Goal: Information Seeking & Learning: Understand process/instructions

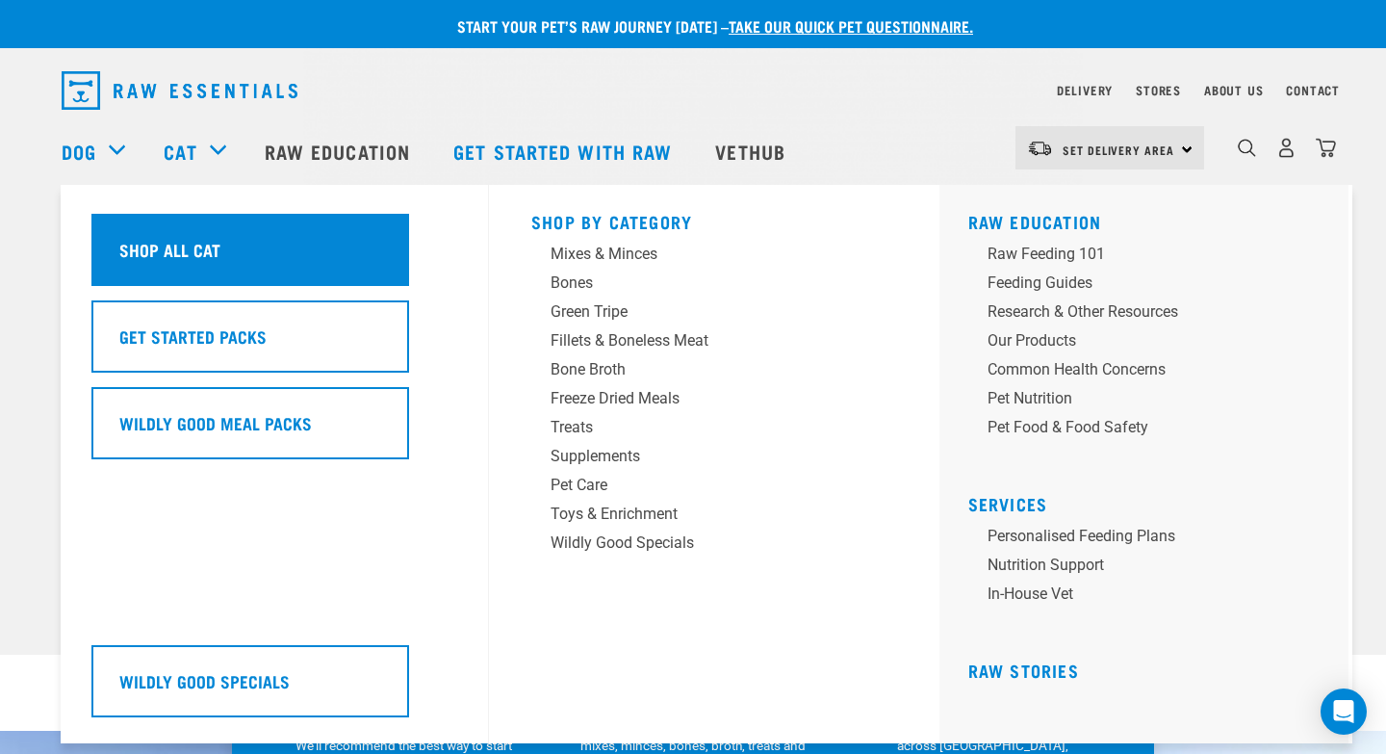
click at [219, 250] on div "Shop All Cat" at bounding box center [250, 250] width 318 height 72
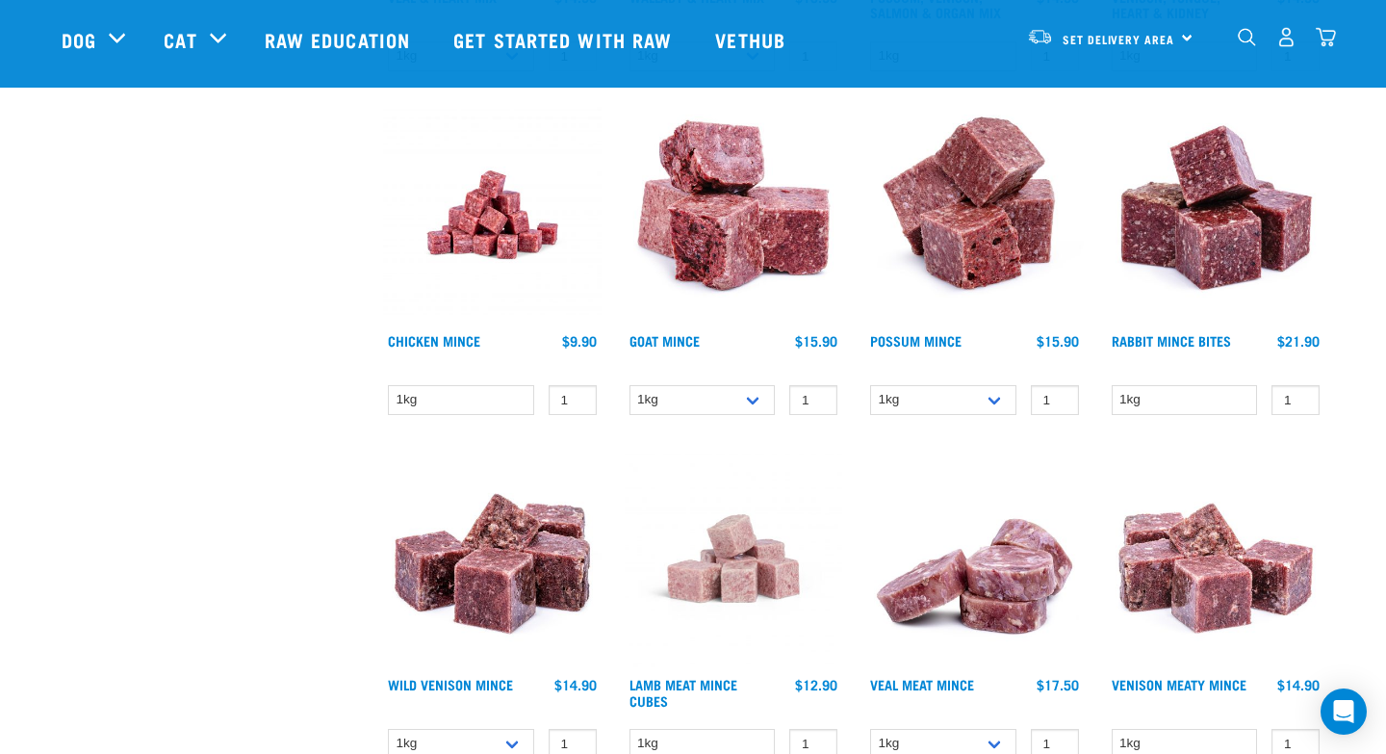
scroll to position [1669, 0]
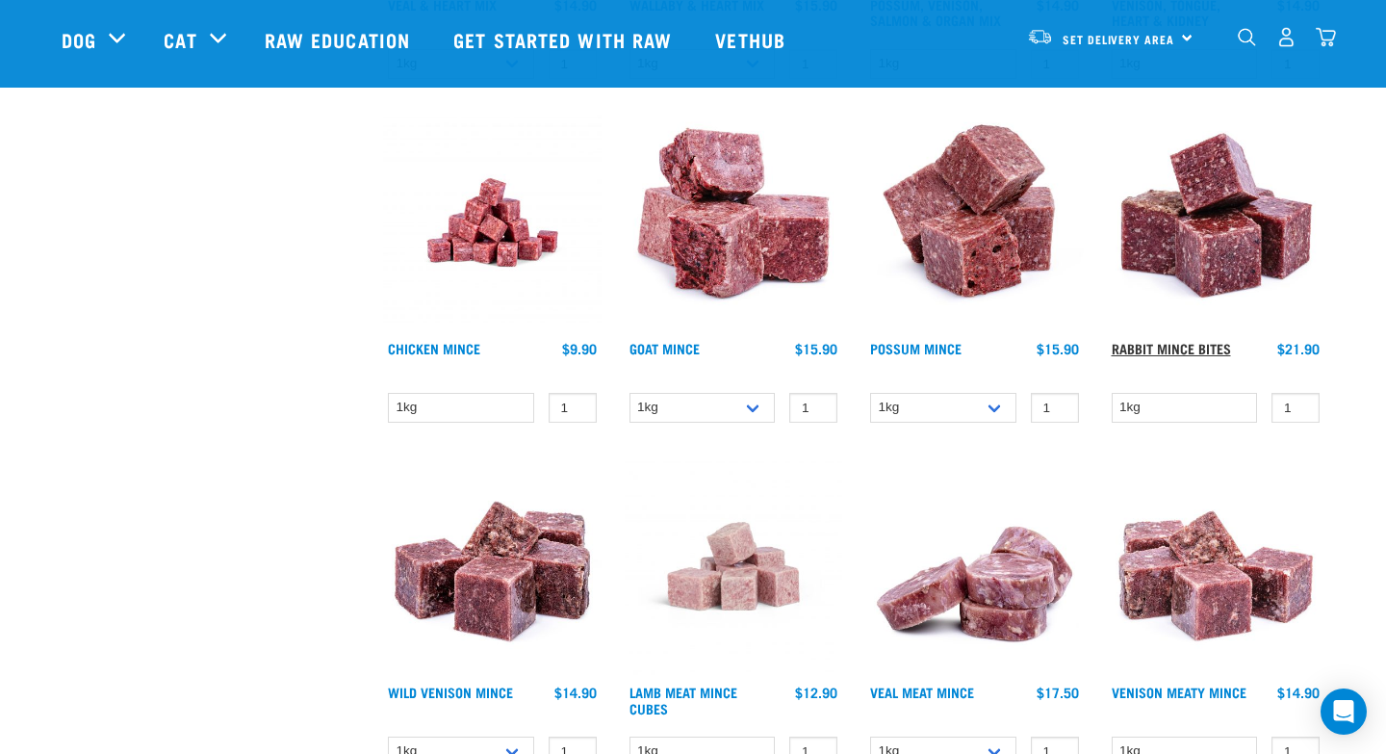
click at [1211, 351] on link "Rabbit Mince Bites" at bounding box center [1171, 348] width 119 height 7
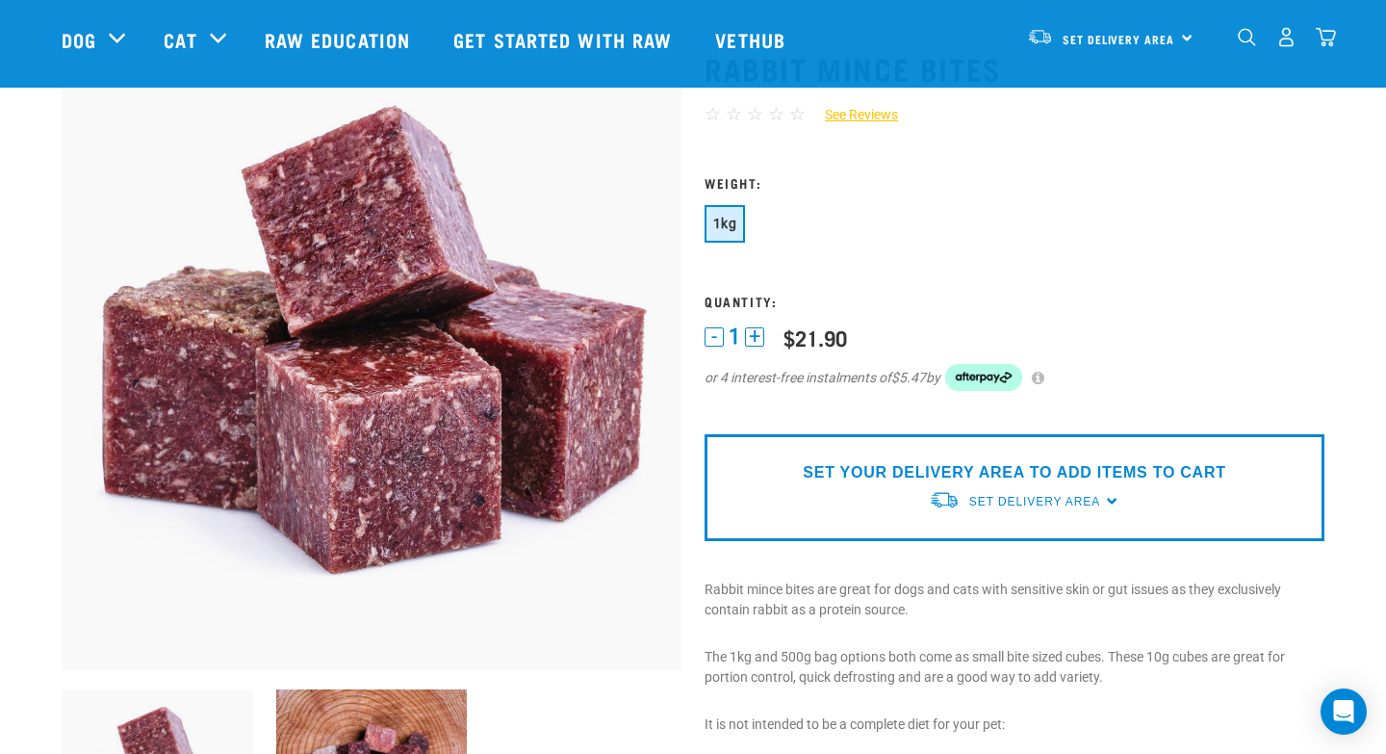
scroll to position [93, 0]
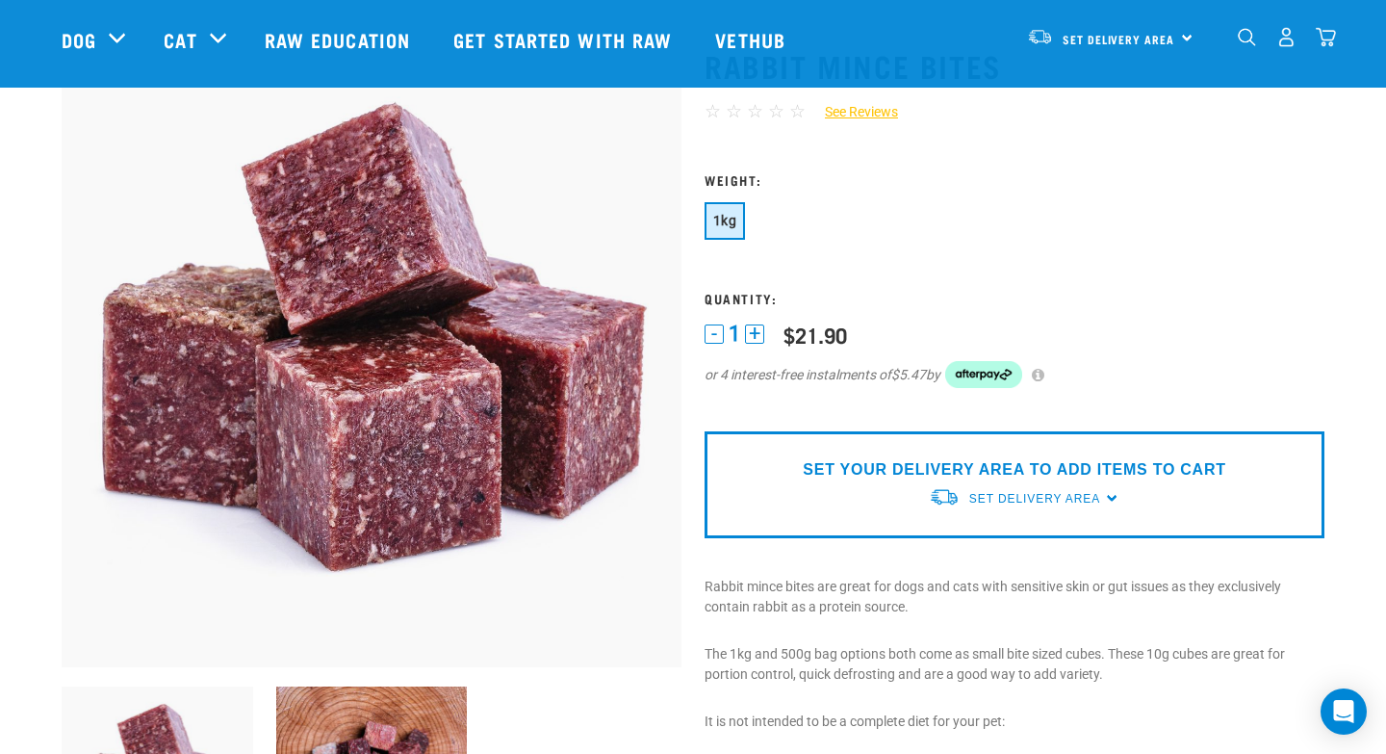
click at [870, 111] on link "See Reviews" at bounding box center [852, 112] width 92 height 20
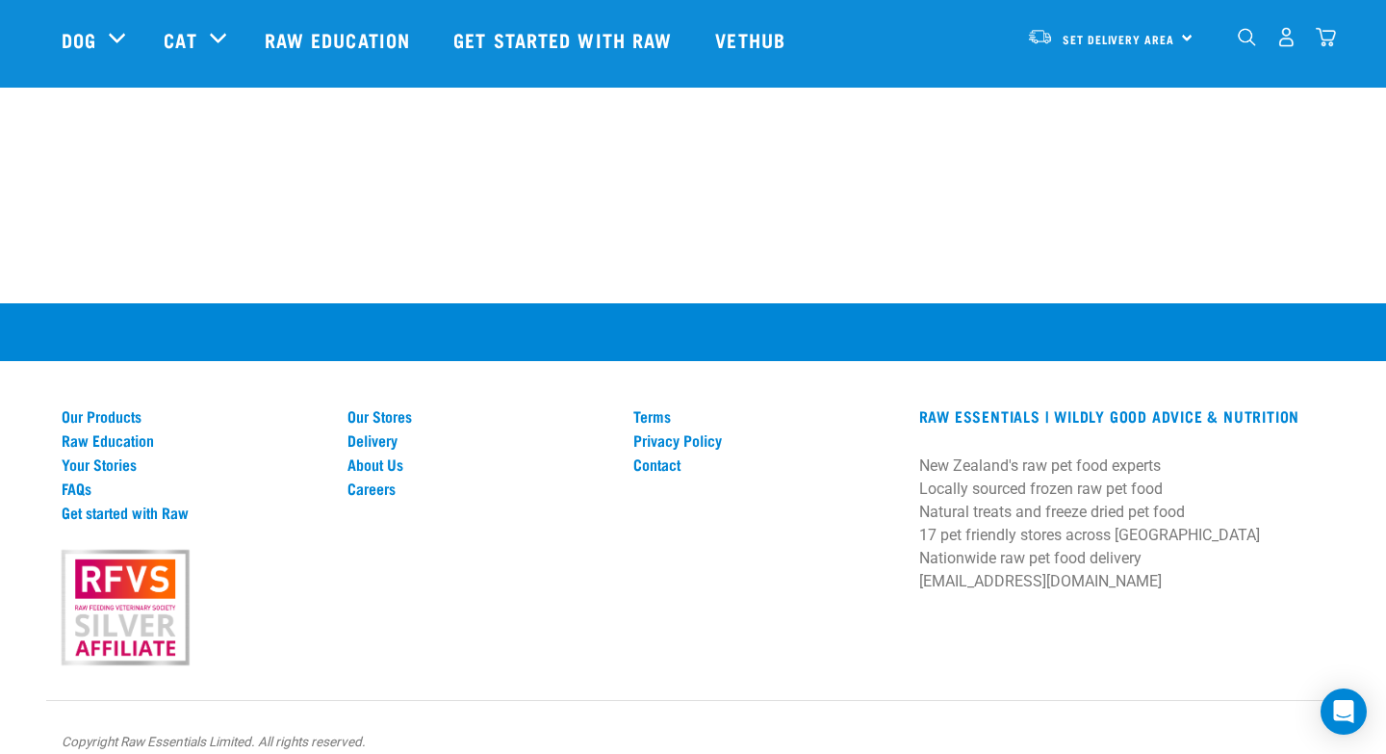
scroll to position [1898, 0]
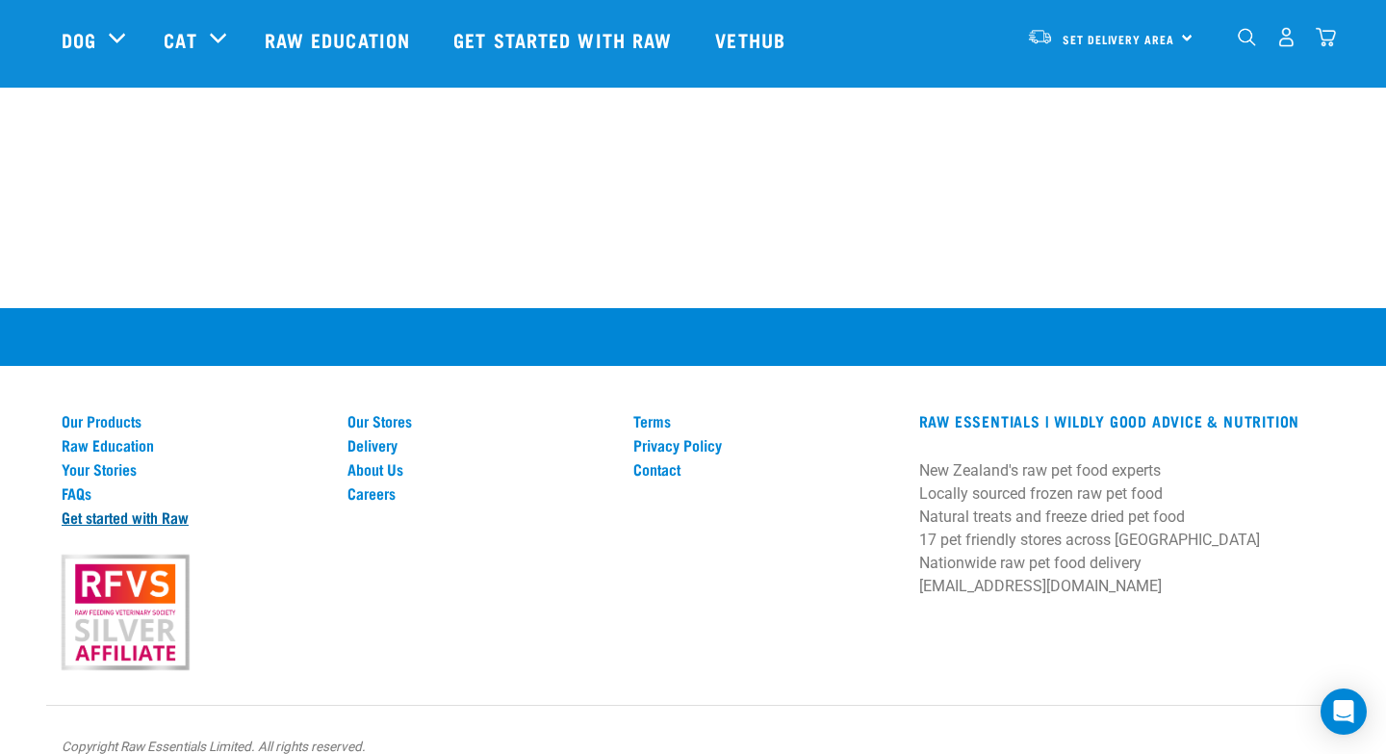
click at [103, 520] on link "Get started with Raw" at bounding box center [193, 516] width 263 height 17
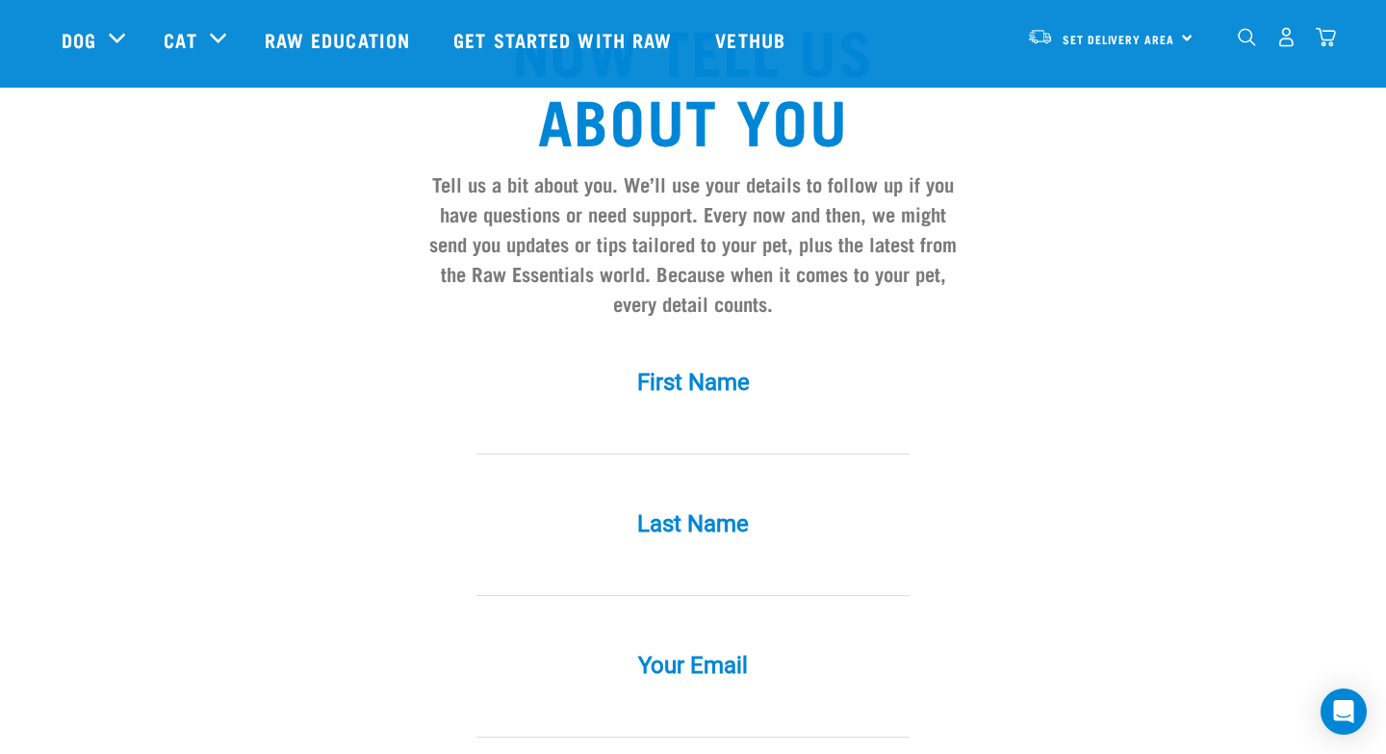
scroll to position [1526, 0]
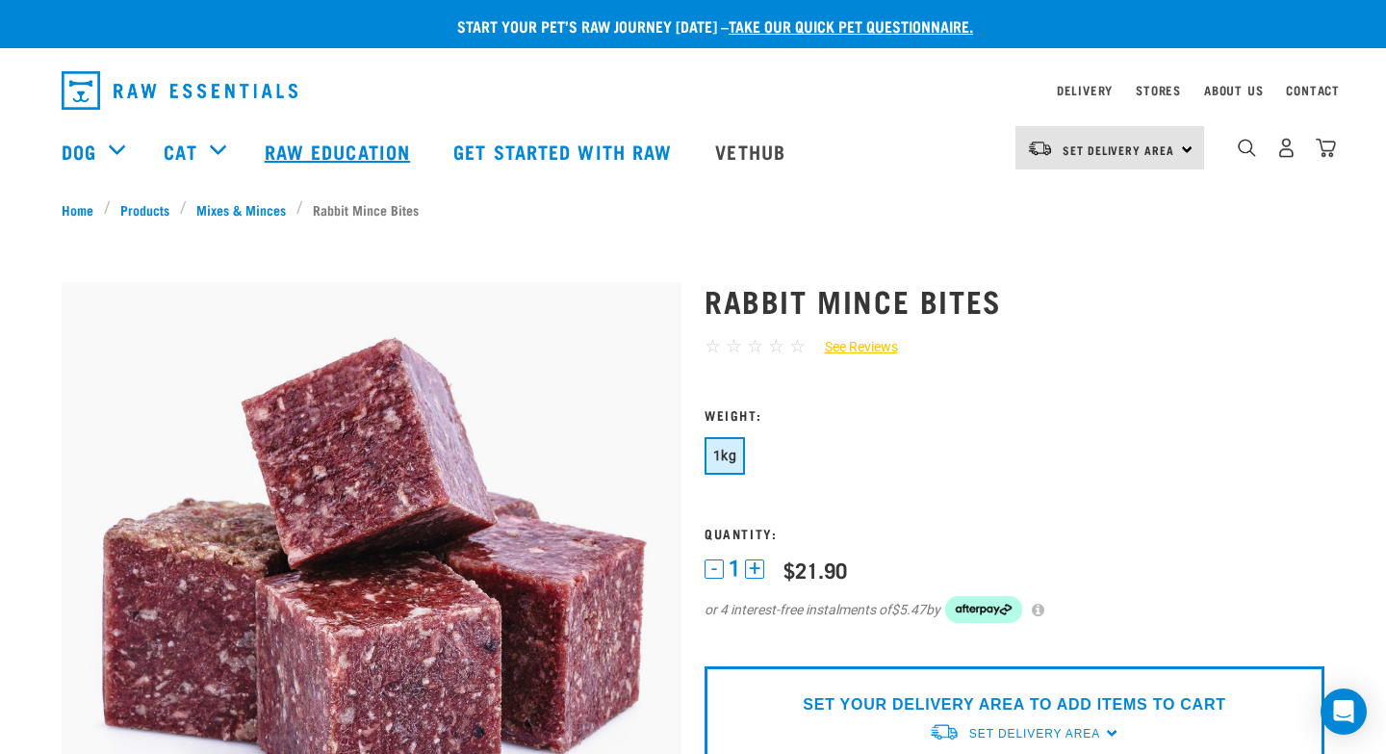
click at [338, 142] on link "Raw Education" at bounding box center [340, 151] width 189 height 77
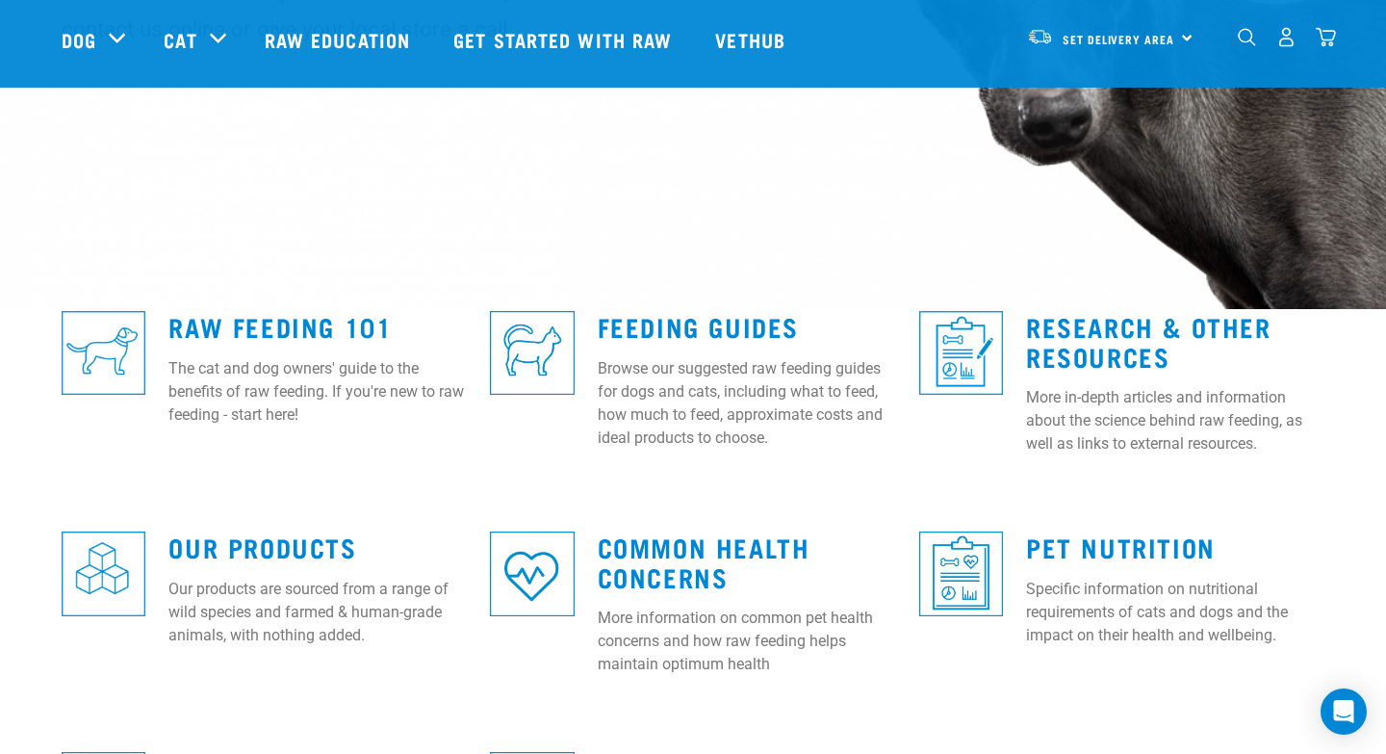
scroll to position [350, 0]
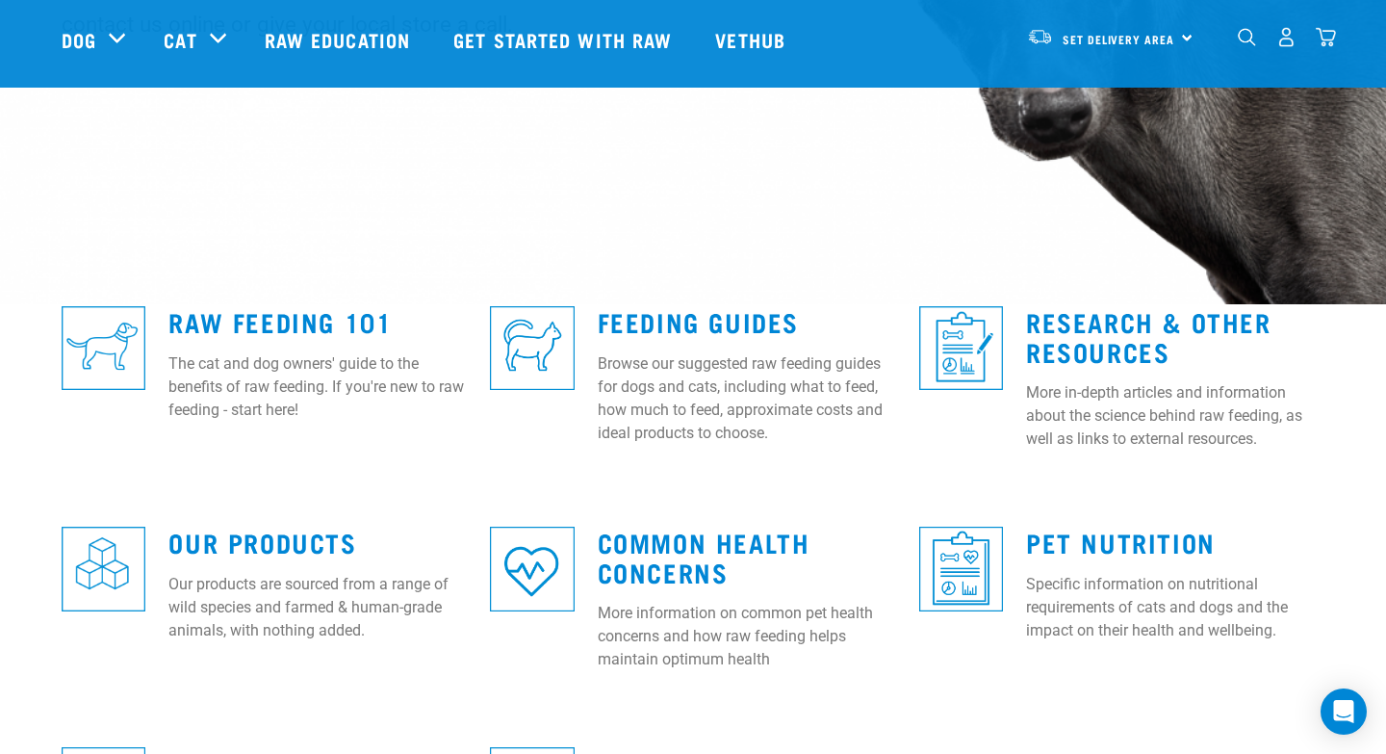
click at [302, 385] on p "The cat and dog owners' guide to the benefits of raw feeding. If you're new to …" at bounding box center [317, 386] width 298 height 69
click at [572, 356] on img at bounding box center [532, 348] width 84 height 84
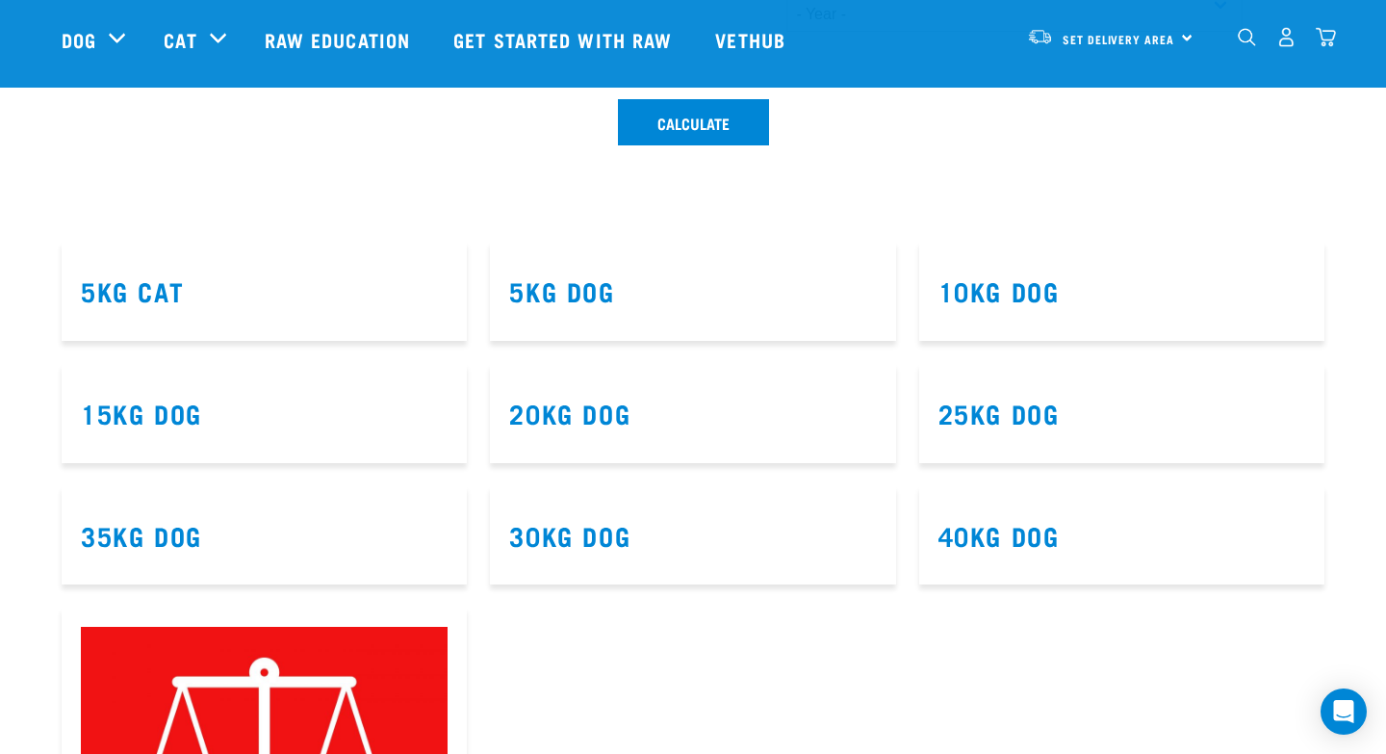
scroll to position [690, 0]
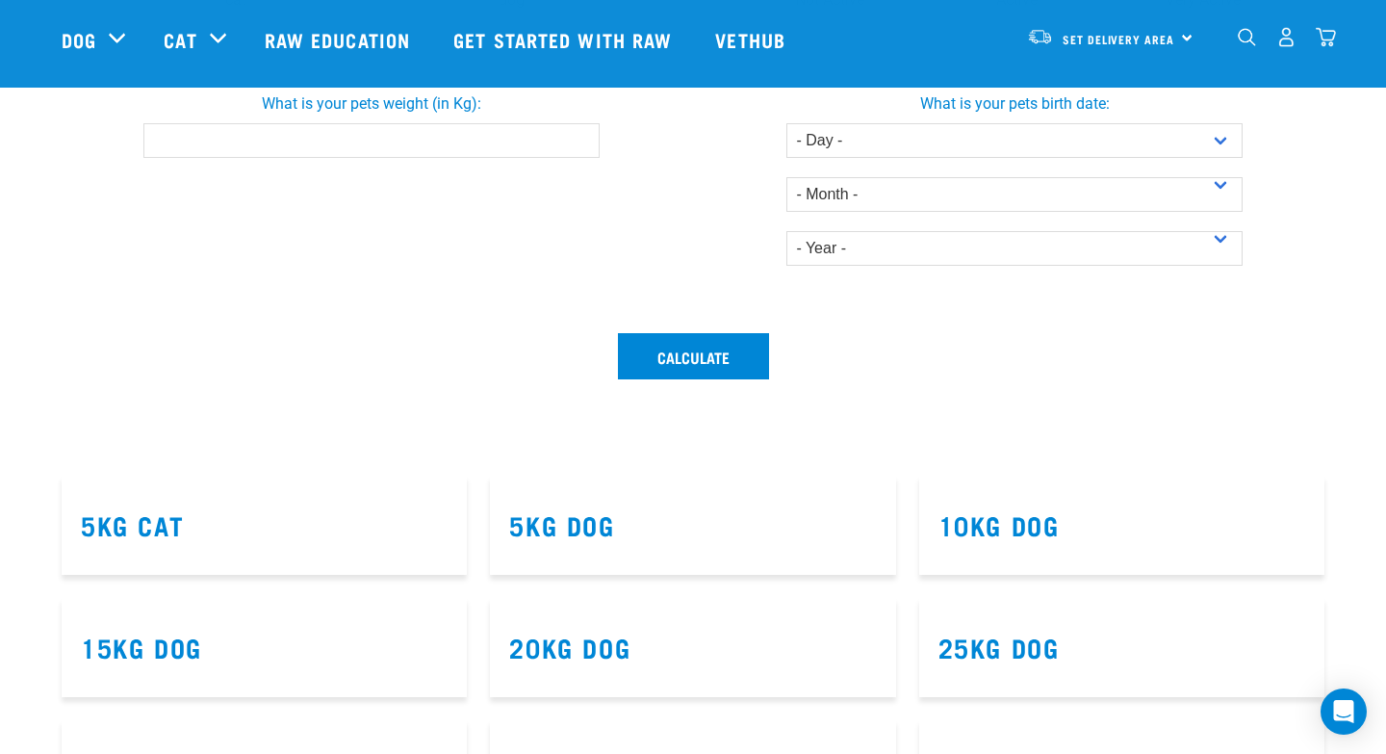
click at [253, 513] on h3 "5kg Cat" at bounding box center [264, 525] width 367 height 30
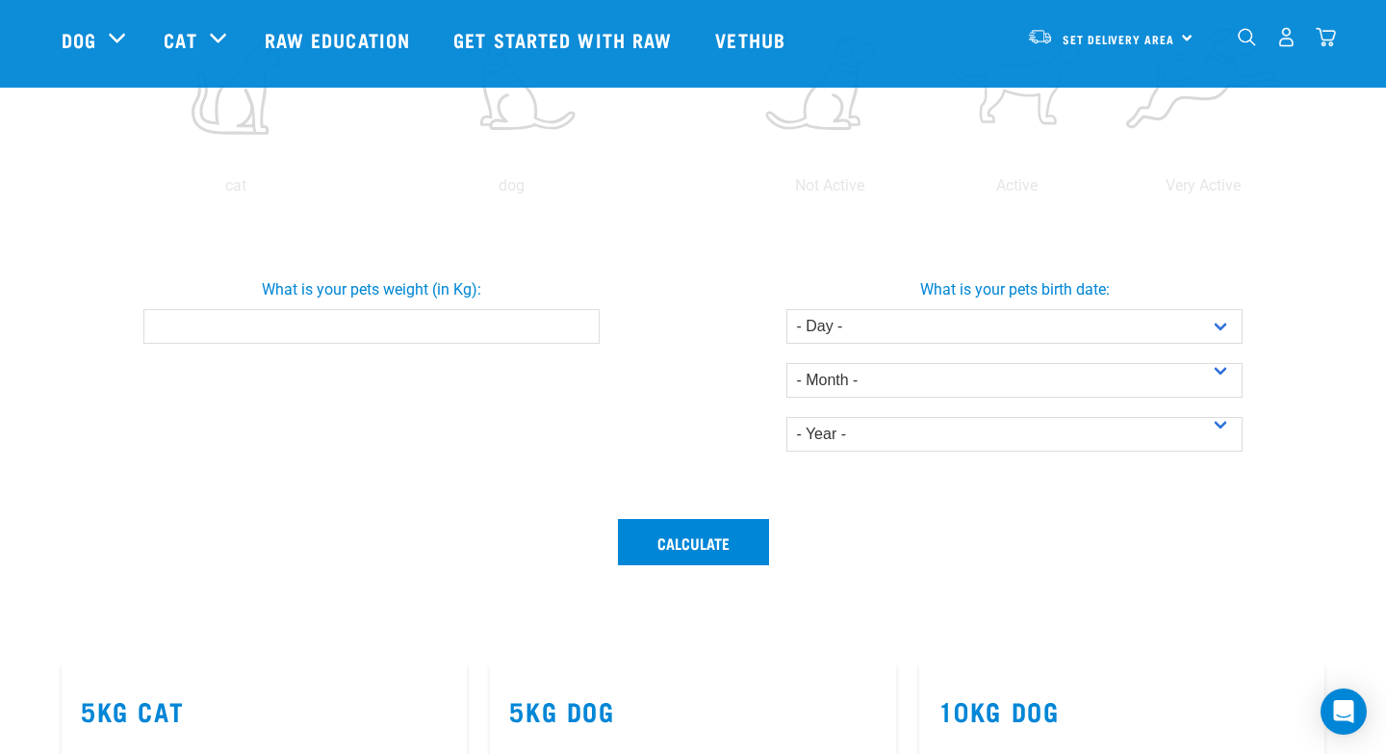
scroll to position [481, 0]
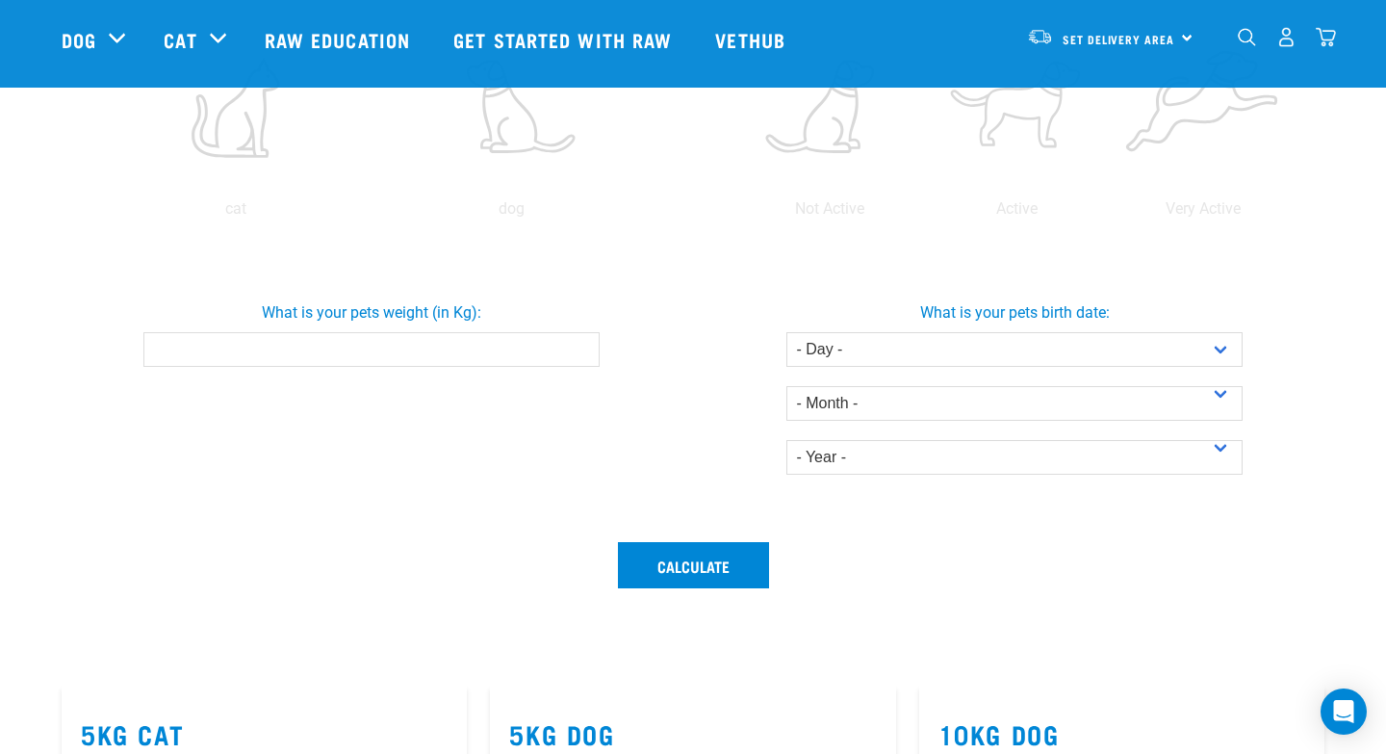
click at [282, 345] on input "What is your pets weight (in Kg):" at bounding box center [370, 349] width 455 height 35
type input "4"
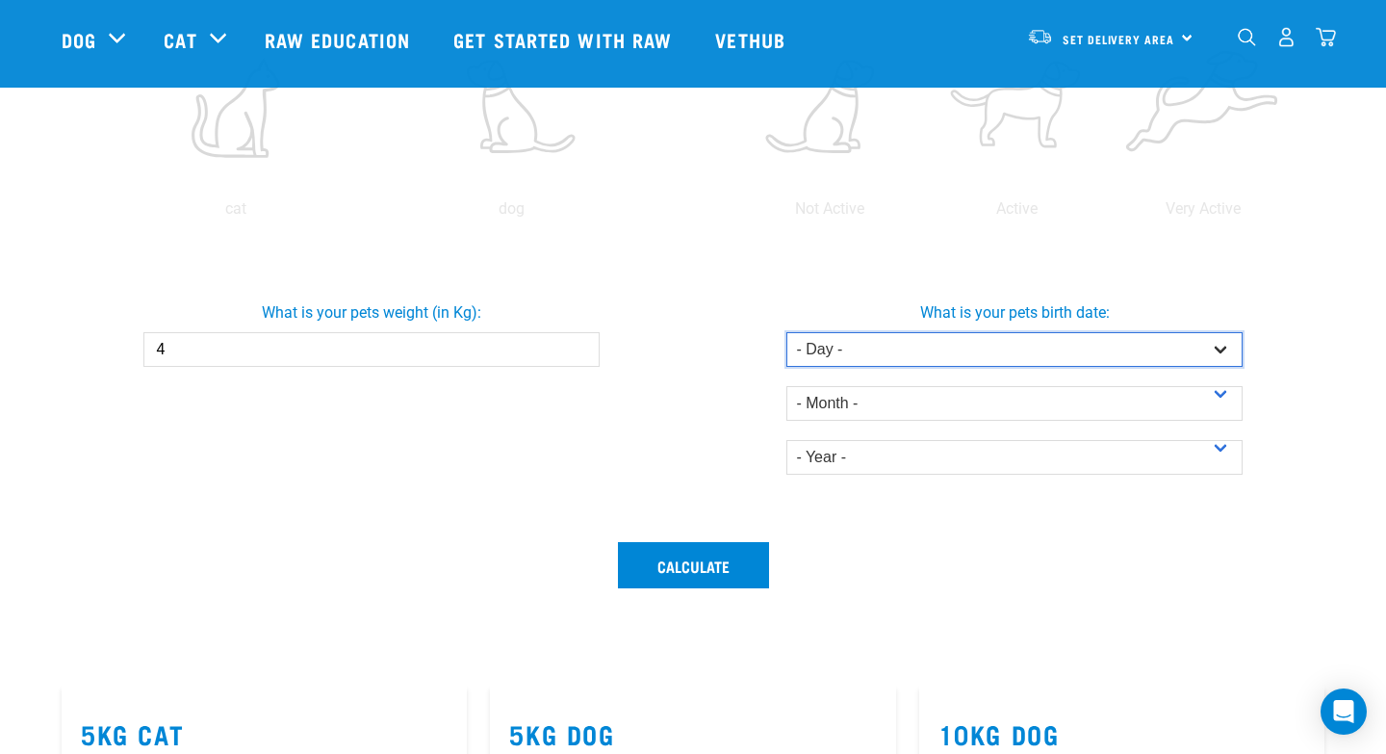
click at [835, 355] on select "- Day - 1 2 3 4 5 6 7 8 9 10 11 12 13 14 15 16 17 18 19 20 21 22 23 24 25 26 27" at bounding box center [1014, 349] width 455 height 35
select select "4"
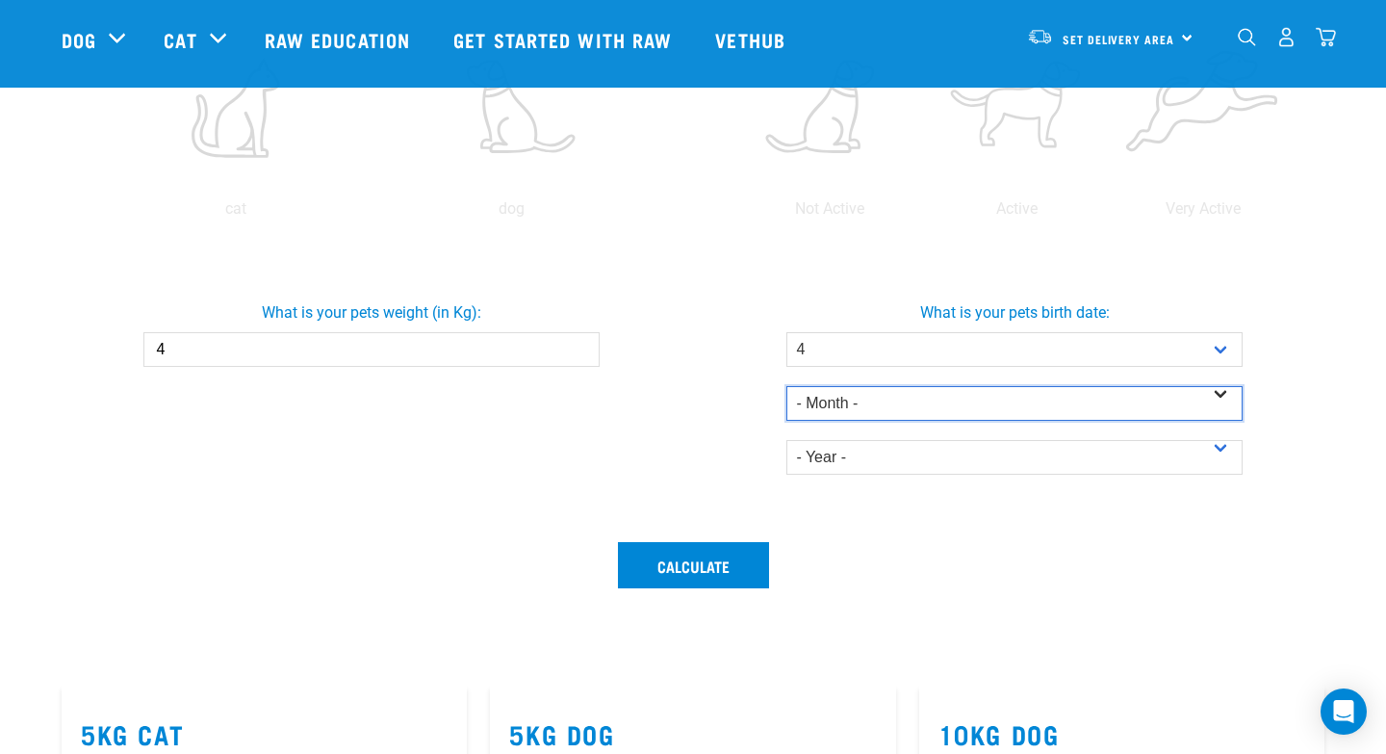
click at [839, 409] on select "- Month - January February March April May June July August September October N…" at bounding box center [1014, 403] width 455 height 35
select select "December"
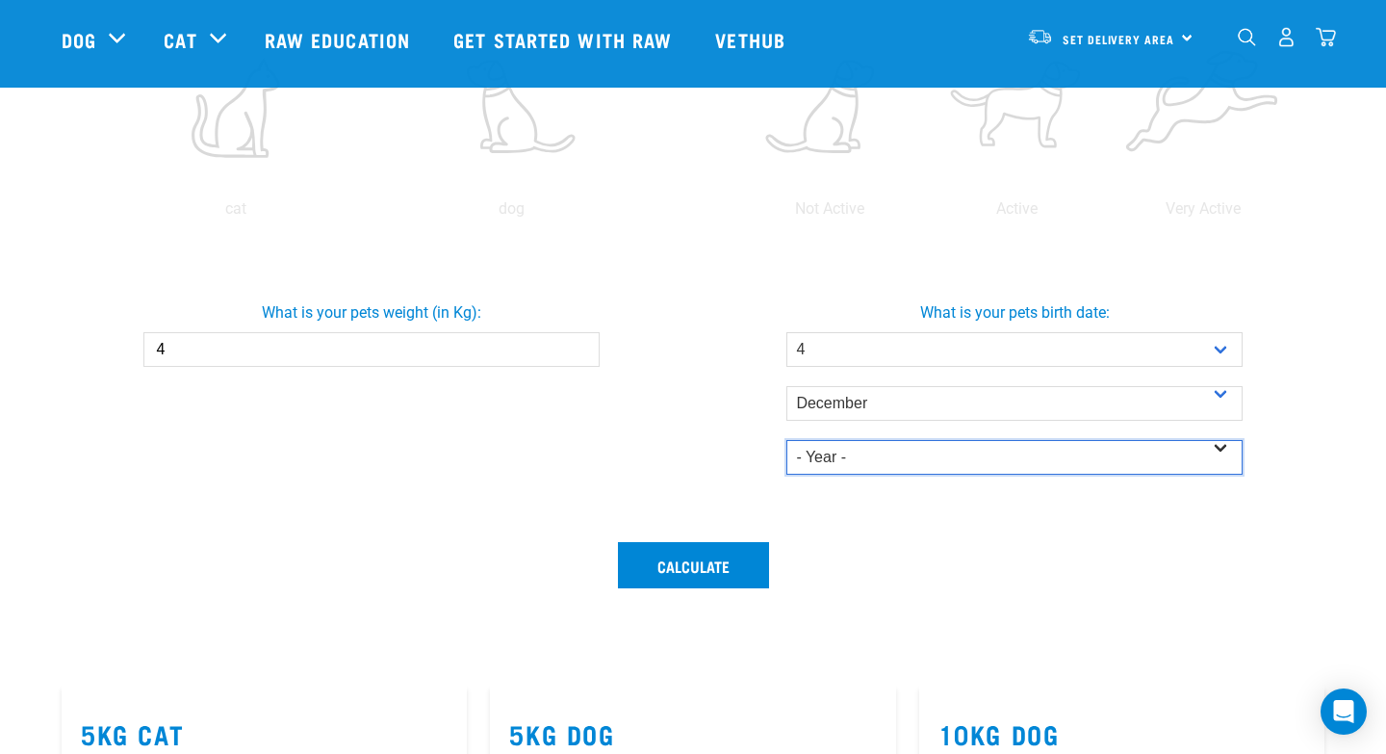
click at [828, 460] on select "- Year - 2025 2024 2023 2022 2021 2020 2019 2018 2017 2016 2015 2014" at bounding box center [1014, 457] width 455 height 35
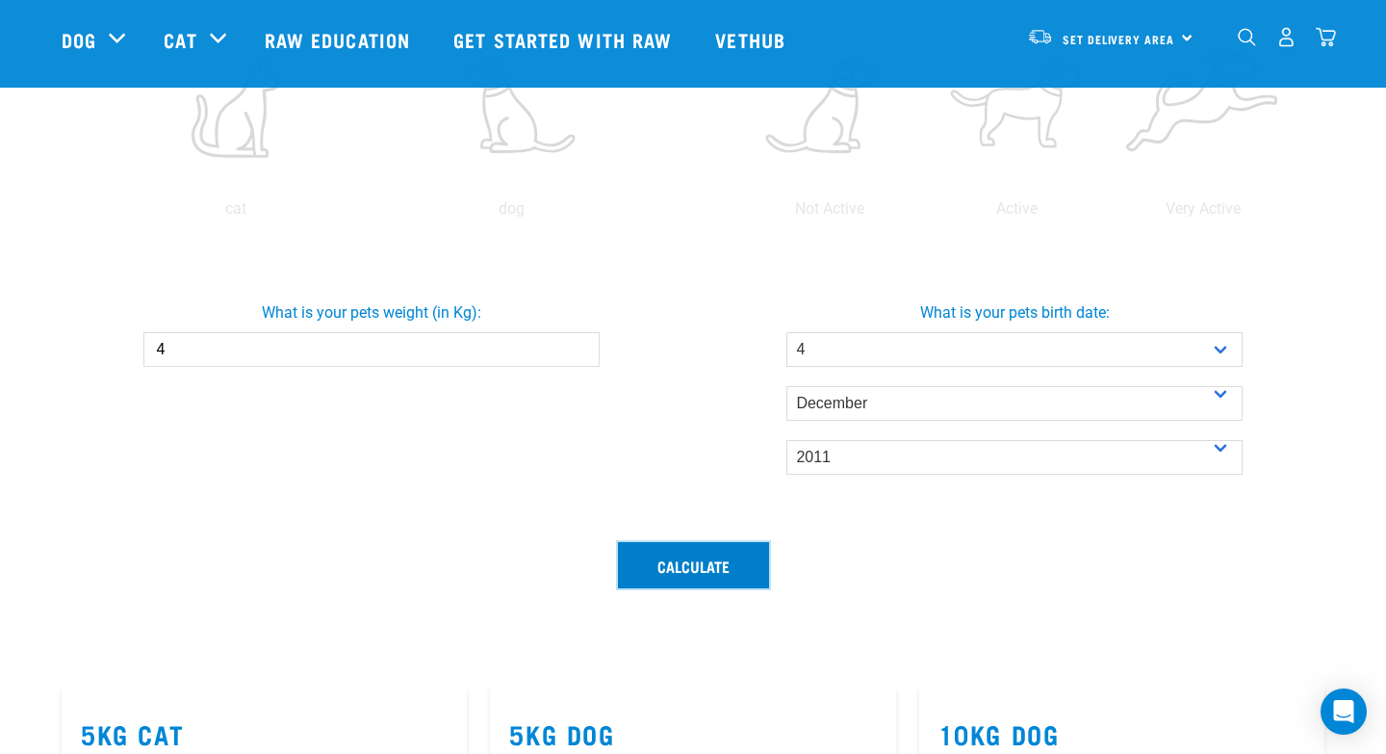
click at [696, 575] on button "Calculate" at bounding box center [693, 565] width 151 height 46
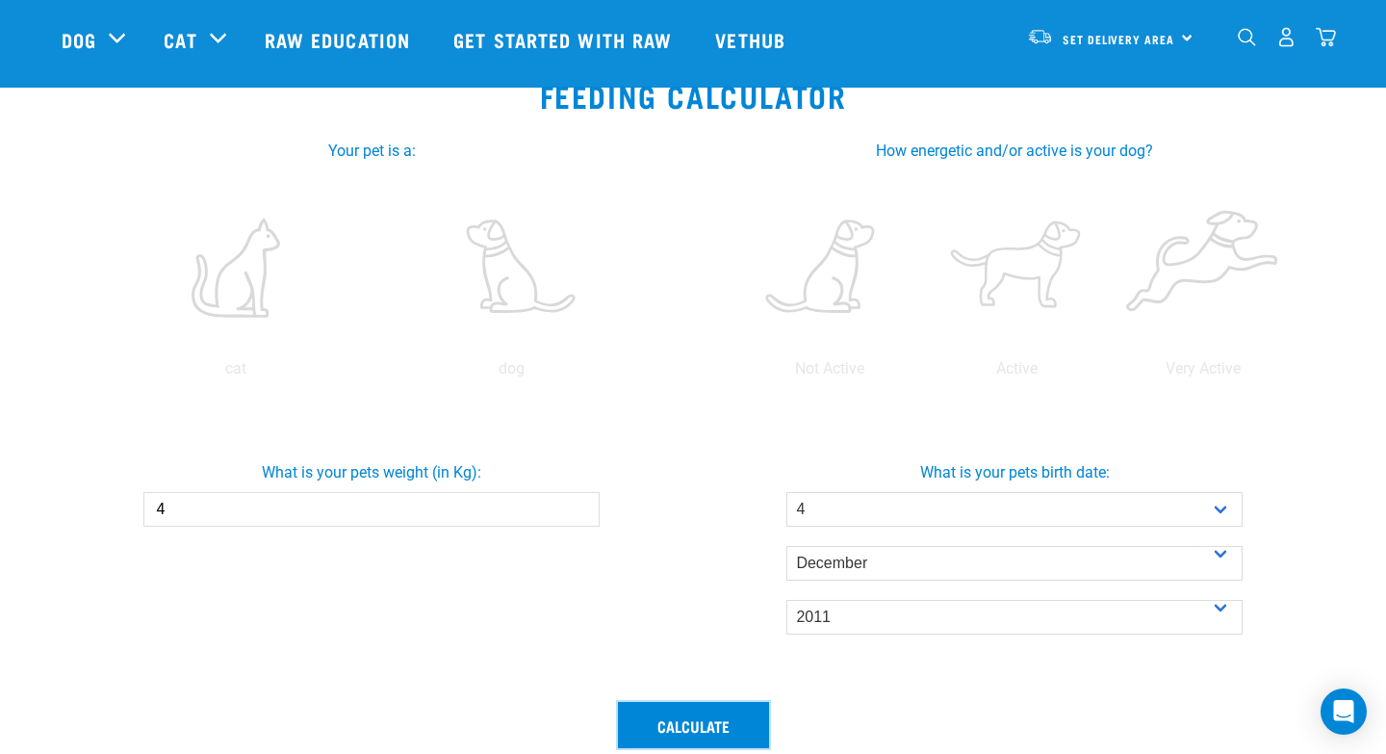
scroll to position [300, 0]
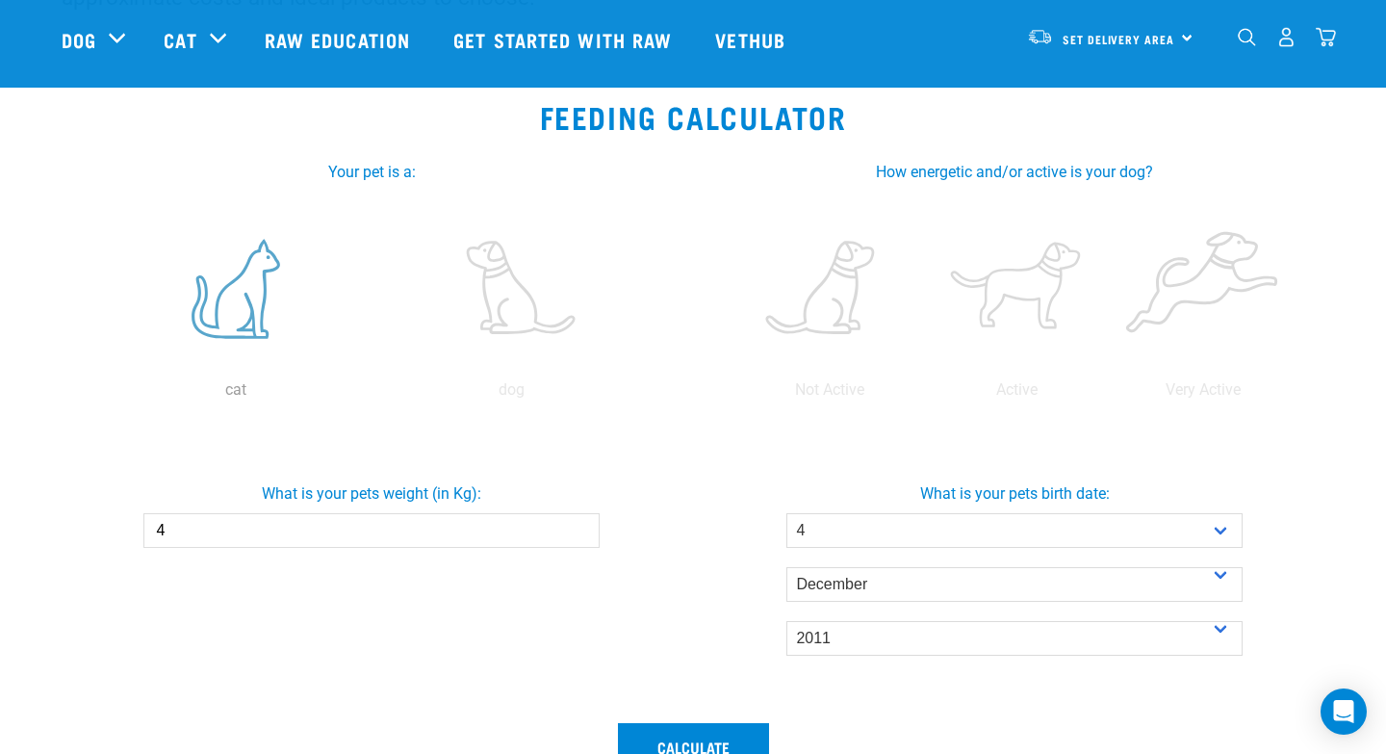
click at [246, 301] on label at bounding box center [235, 289] width 269 height 164
click at [97, 395] on input "radio" at bounding box center [97, 395] width 0 height 0
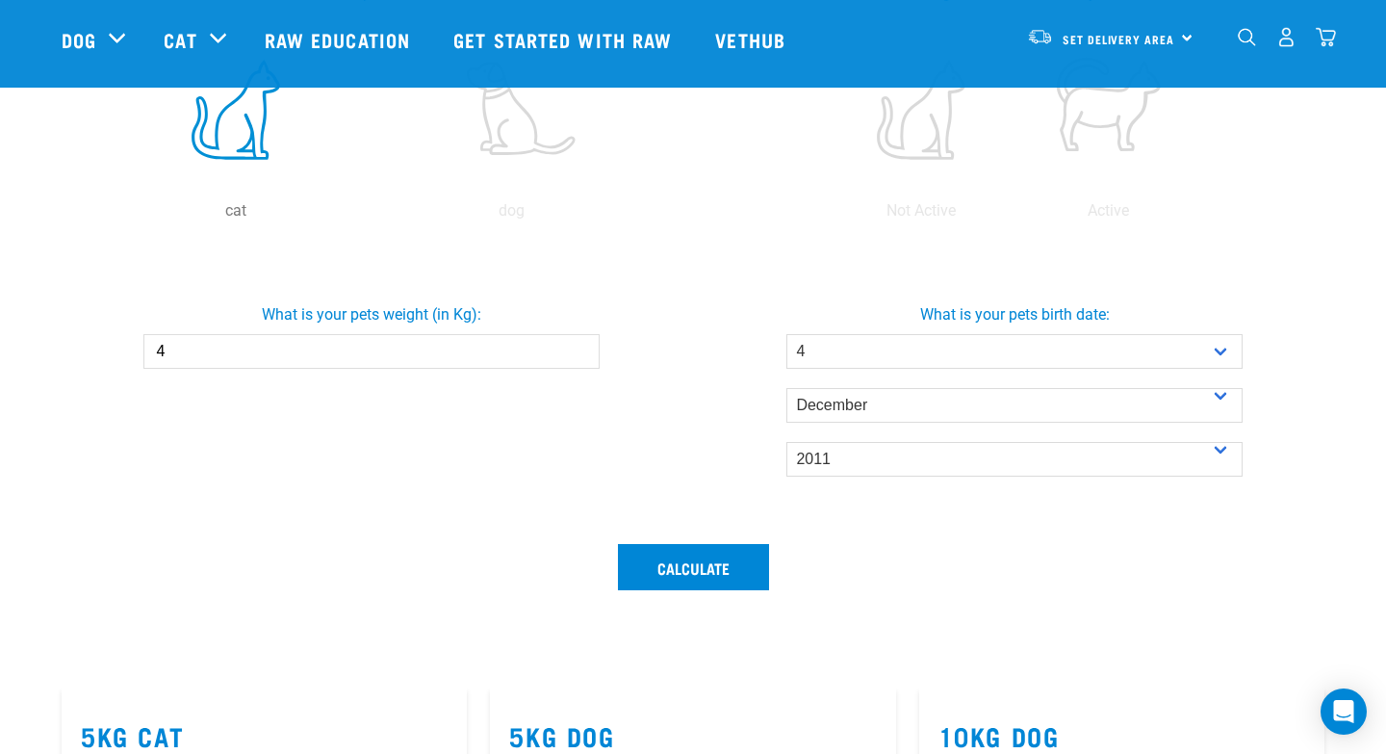
scroll to position [485, 0]
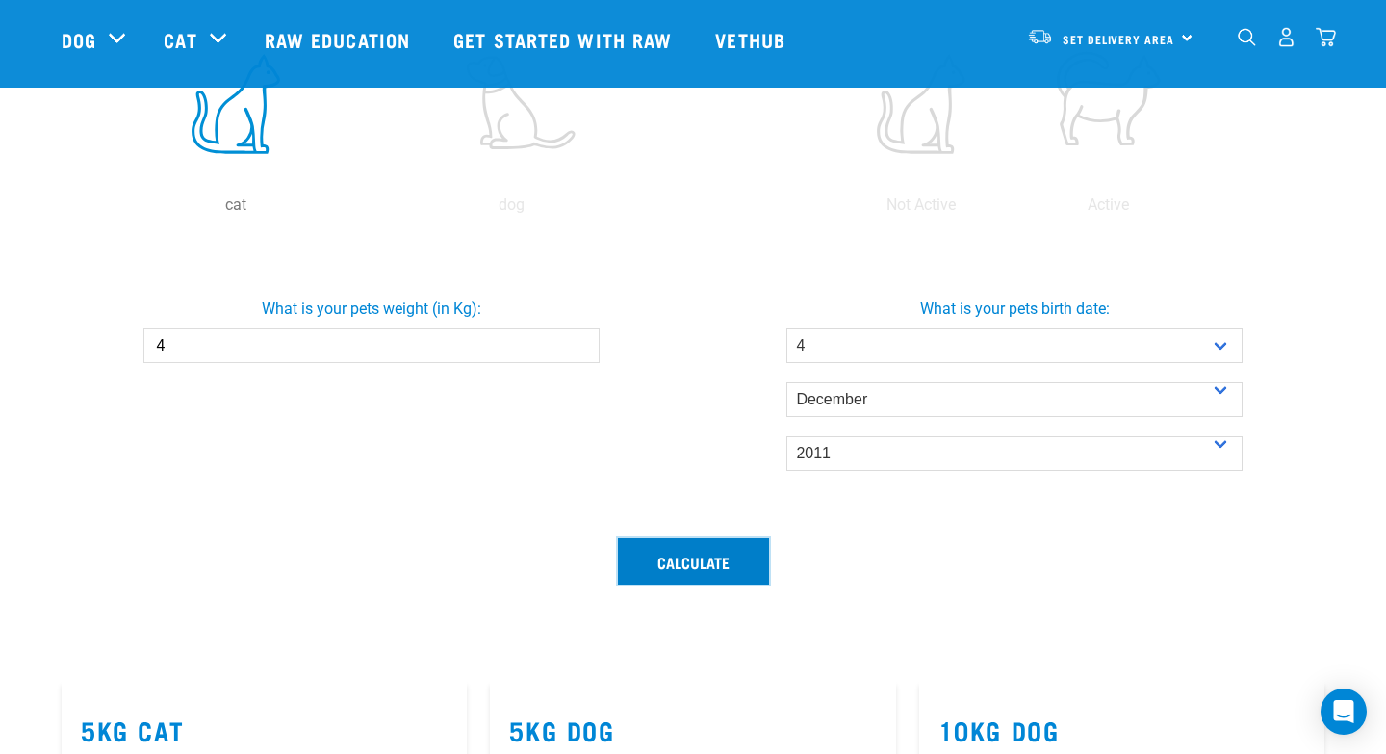
click at [685, 560] on button "Calculate" at bounding box center [693, 561] width 151 height 46
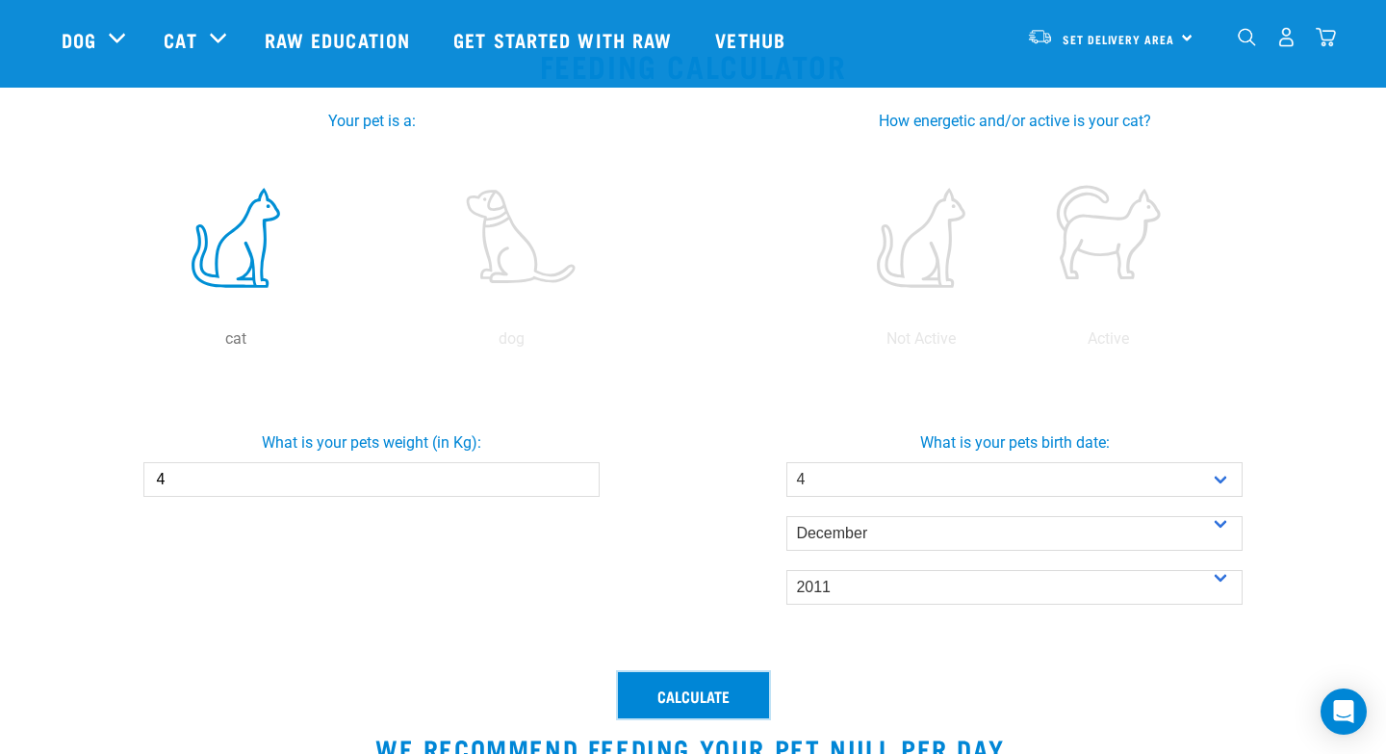
scroll to position [350, 0]
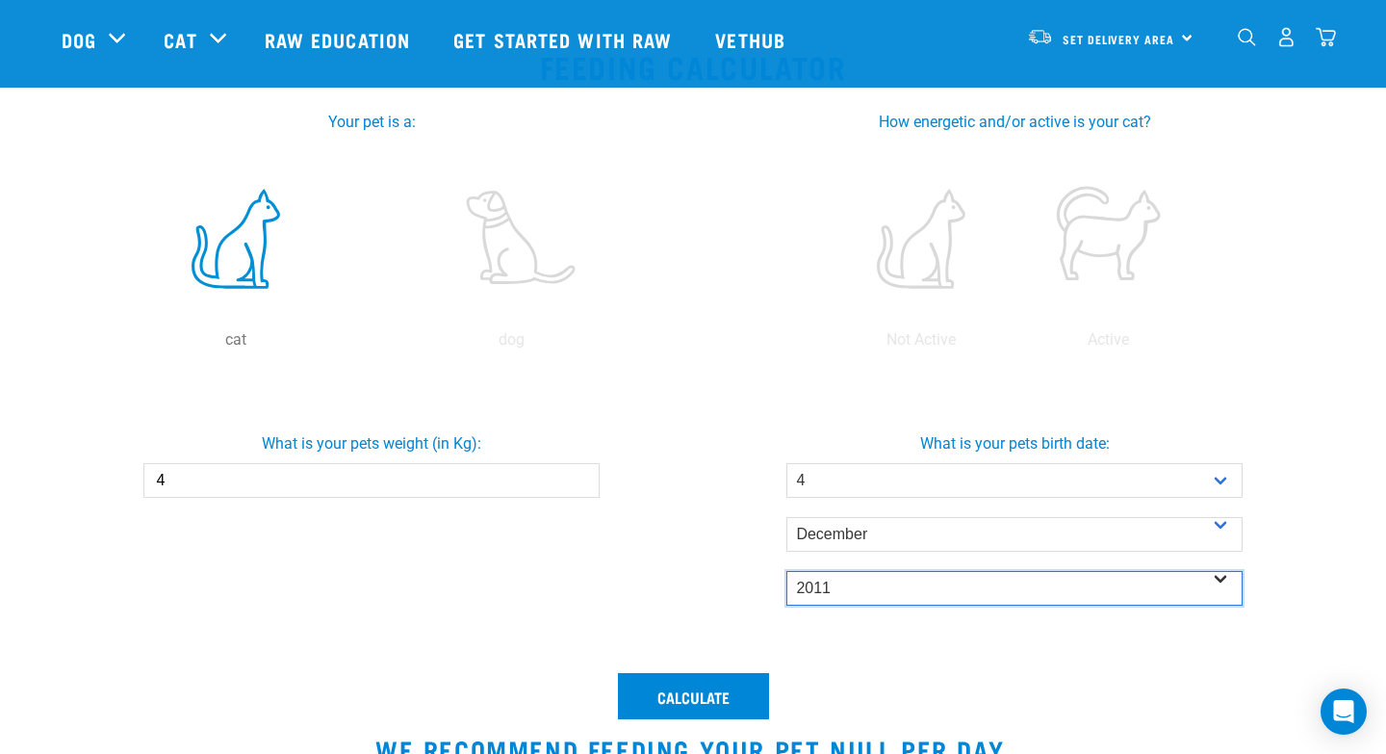
click at [821, 592] on select "- Year - 2025 2024 2023 2022 2021 2020 2019 2018 2017 2016 2015 2014" at bounding box center [1014, 588] width 455 height 35
select select "2022"
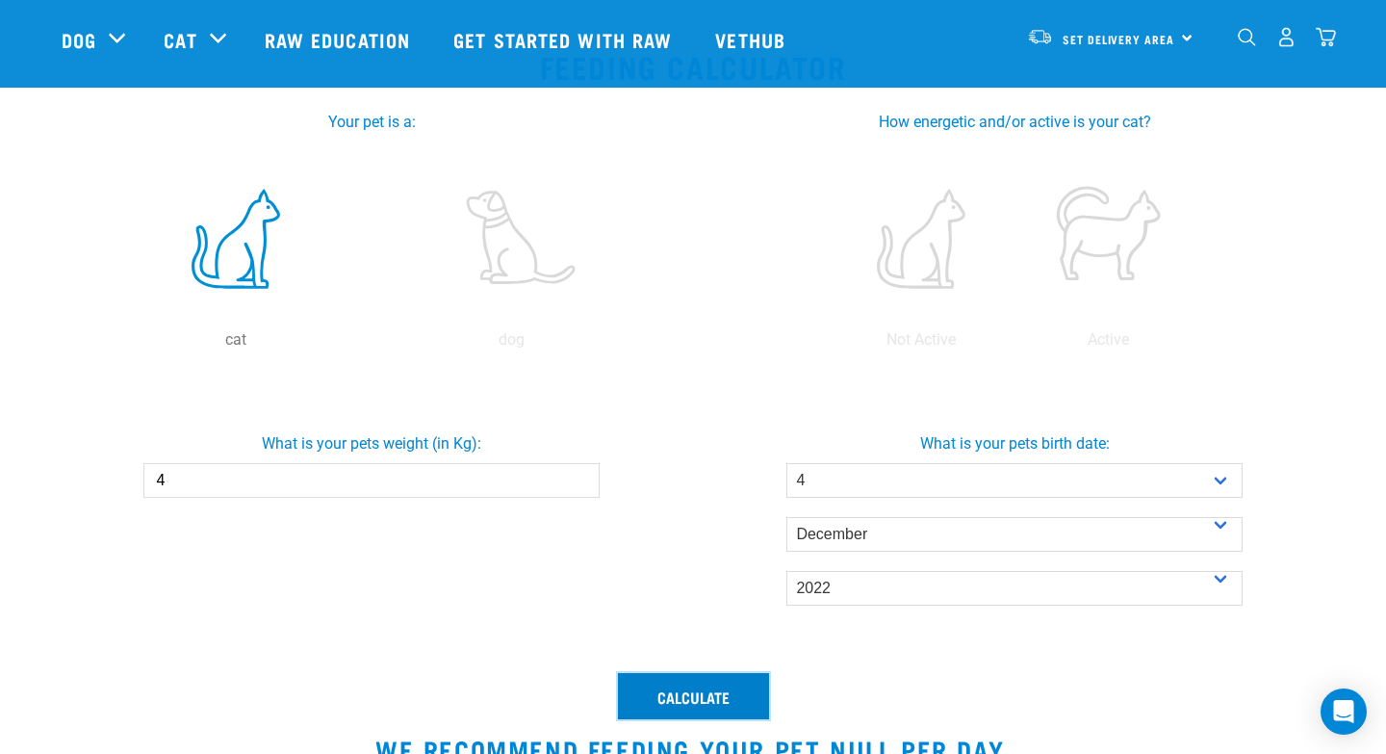
click at [694, 693] on button "Calculate" at bounding box center [693, 696] width 151 height 46
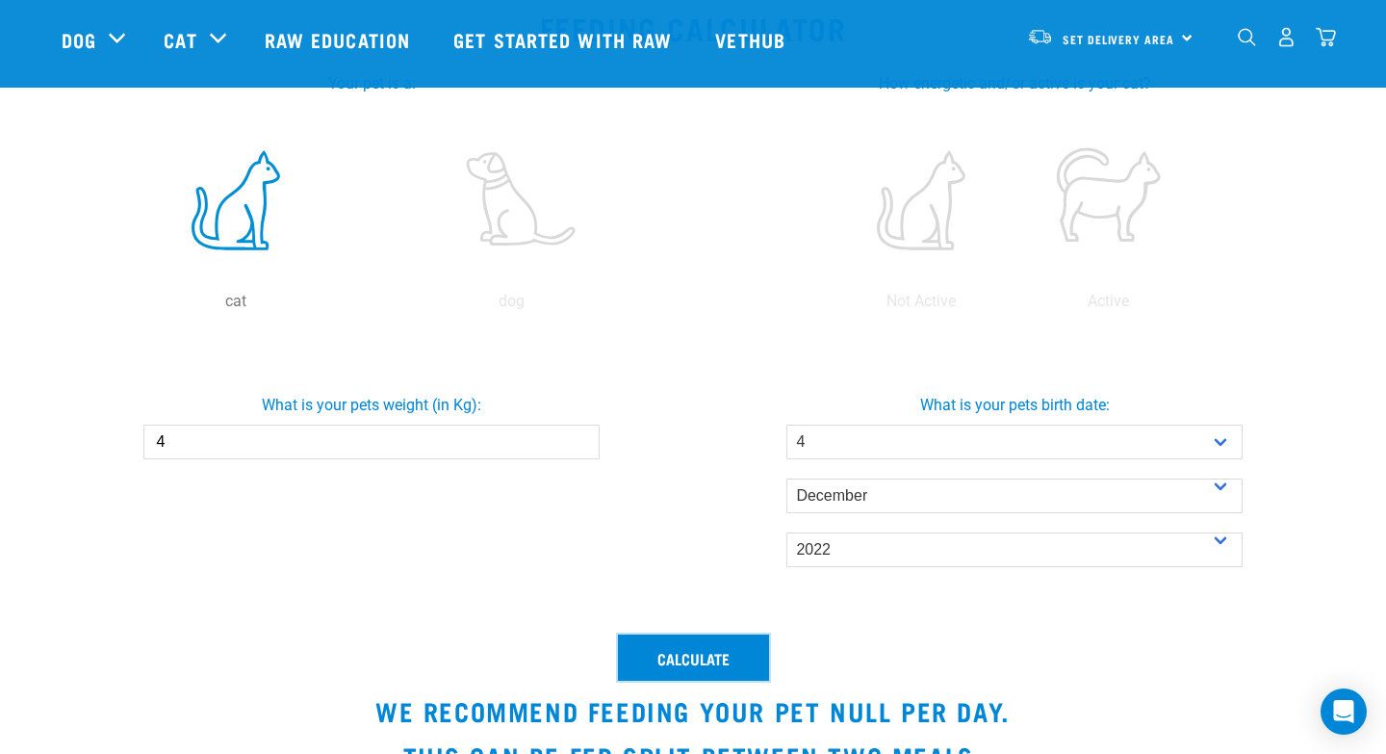
scroll to position [375, 0]
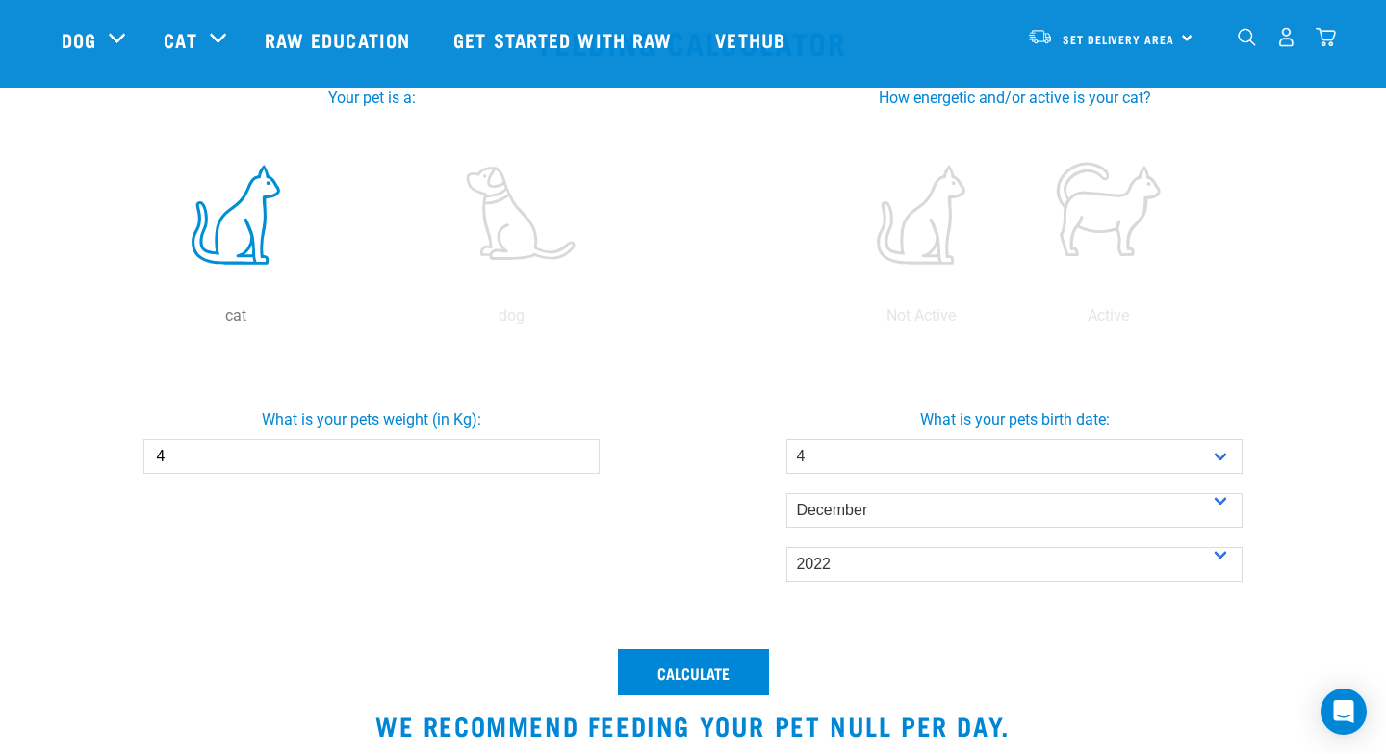
click at [168, 448] on input "4" at bounding box center [370, 456] width 455 height 35
type input "5"
click at [653, 662] on button "Calculate" at bounding box center [693, 672] width 151 height 46
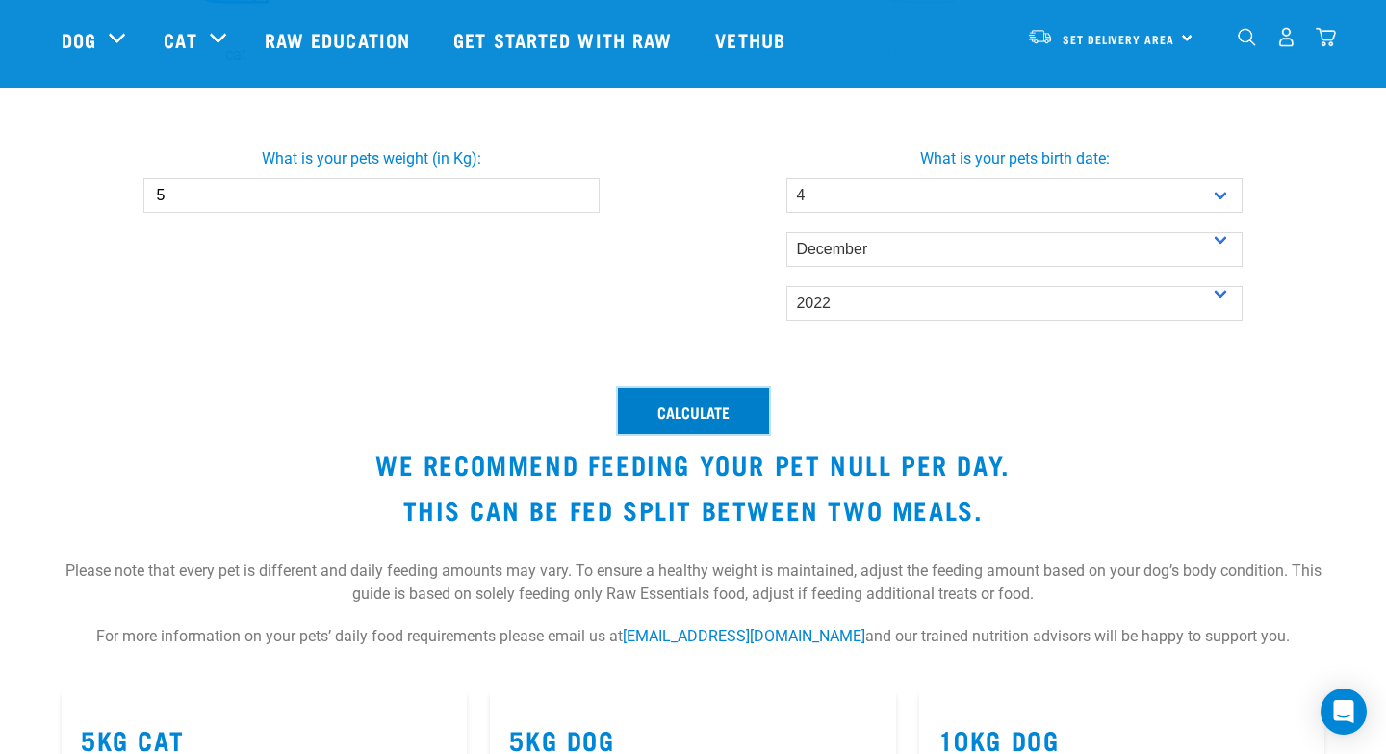
scroll to position [640, 0]
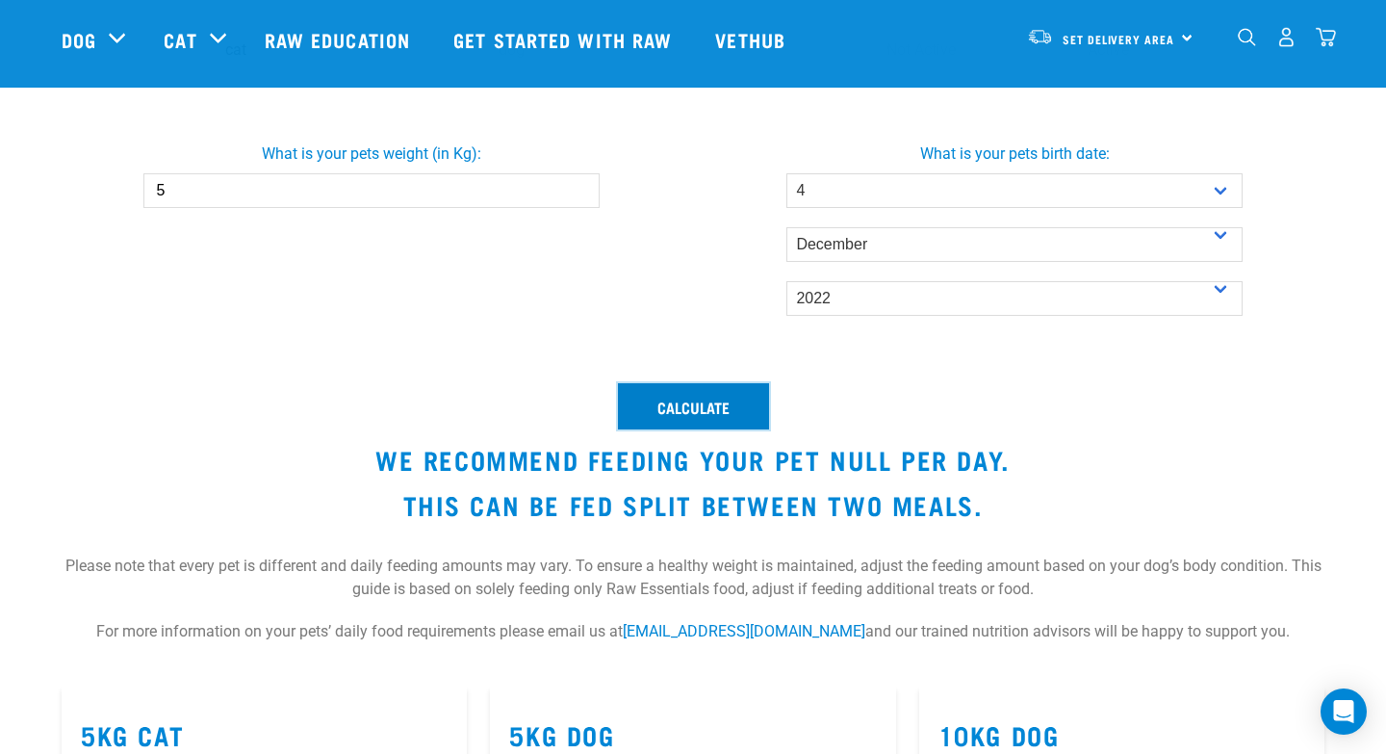
click at [669, 409] on button "Calculate" at bounding box center [693, 406] width 151 height 46
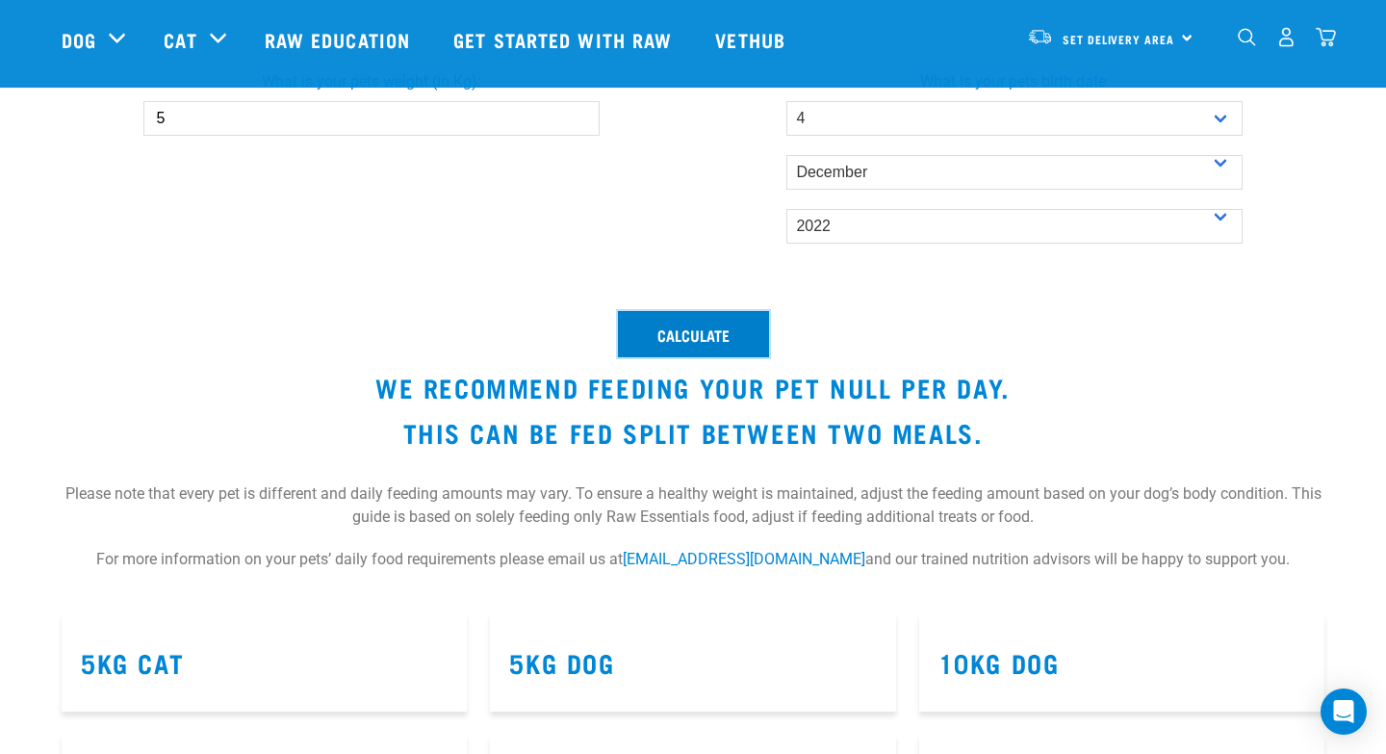
scroll to position [723, 0]
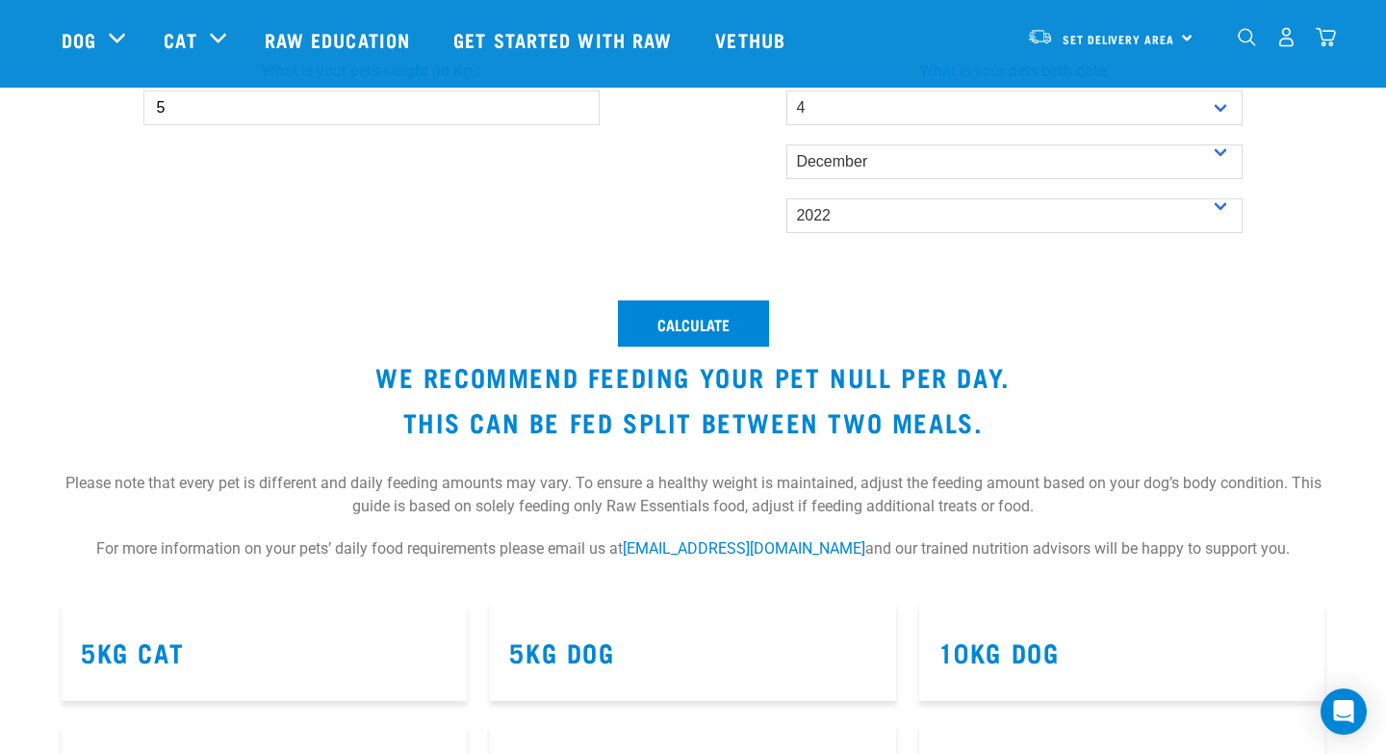
click at [263, 644] on h3 "5kg Cat" at bounding box center [264, 652] width 367 height 30
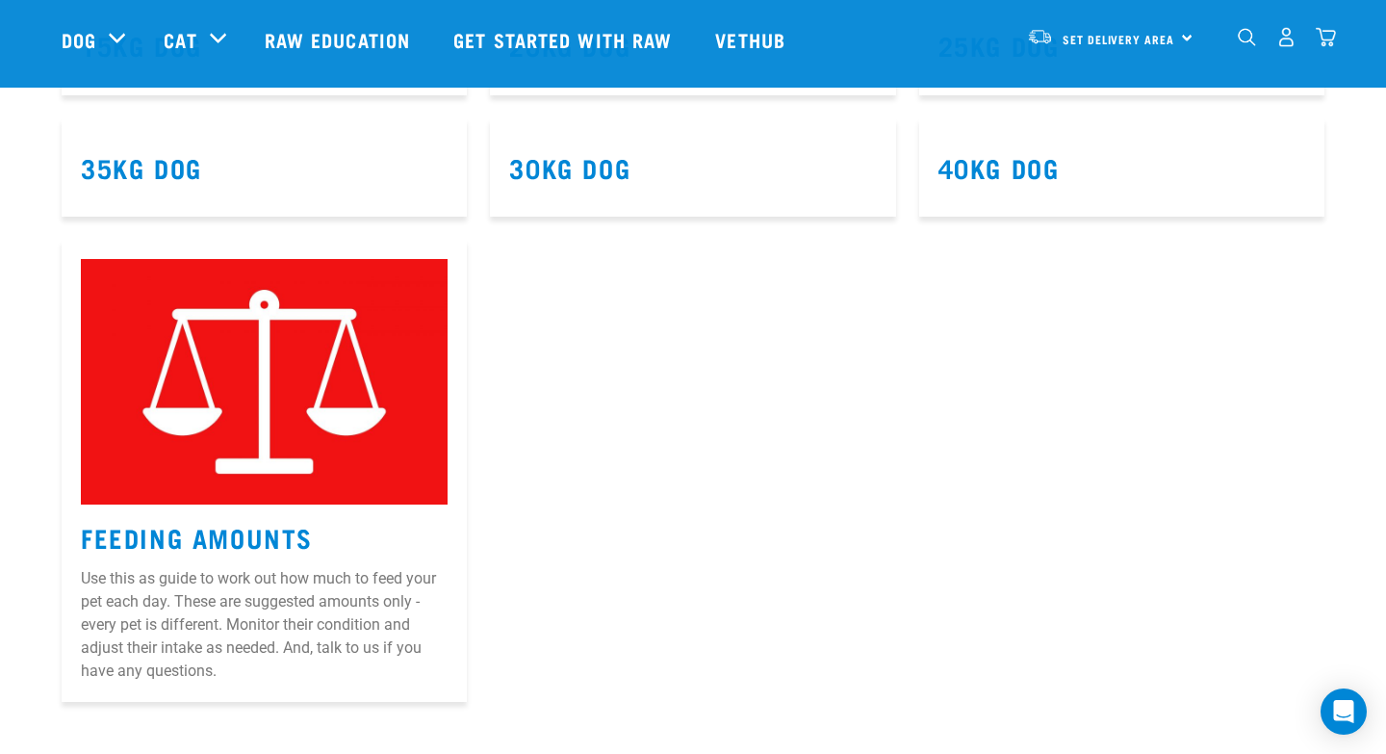
scroll to position [1479, 0]
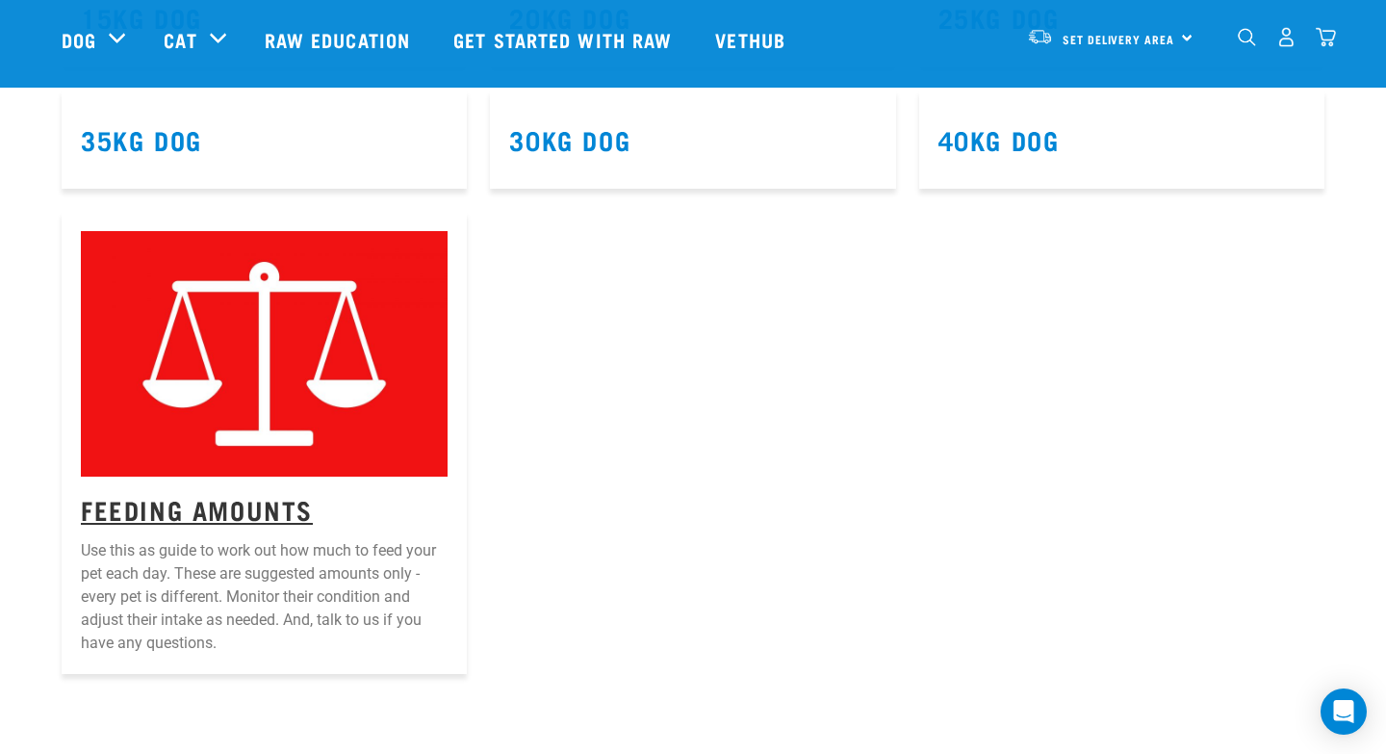
click at [220, 514] on link "Feeding Amounts" at bounding box center [197, 509] width 232 height 14
click at [221, 493] on article "Feeding Amounts Use this as guide to work out how much to feed your pet each da…" at bounding box center [264, 443] width 405 height 462
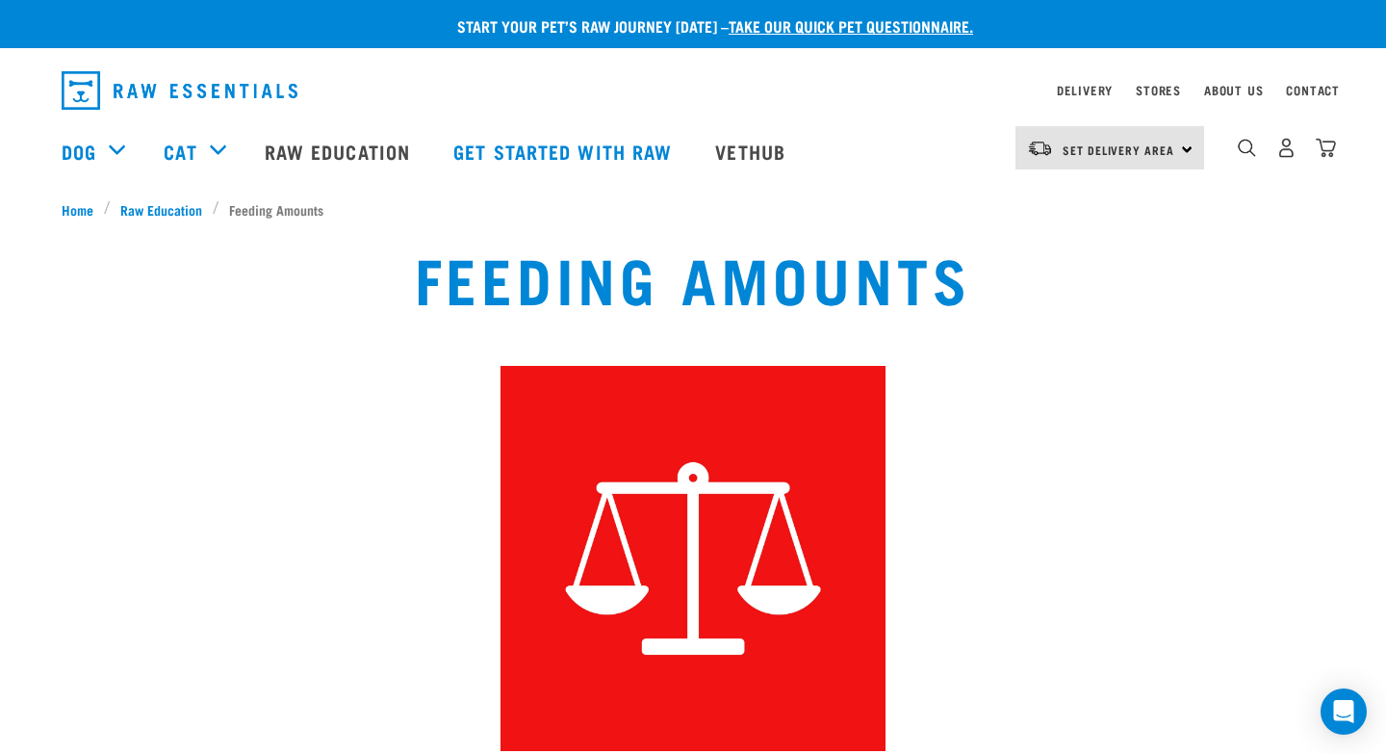
click at [410, 532] on div "Feeding Amounts" at bounding box center [693, 496] width 909 height 531
